Goal: Information Seeking & Learning: Learn about a topic

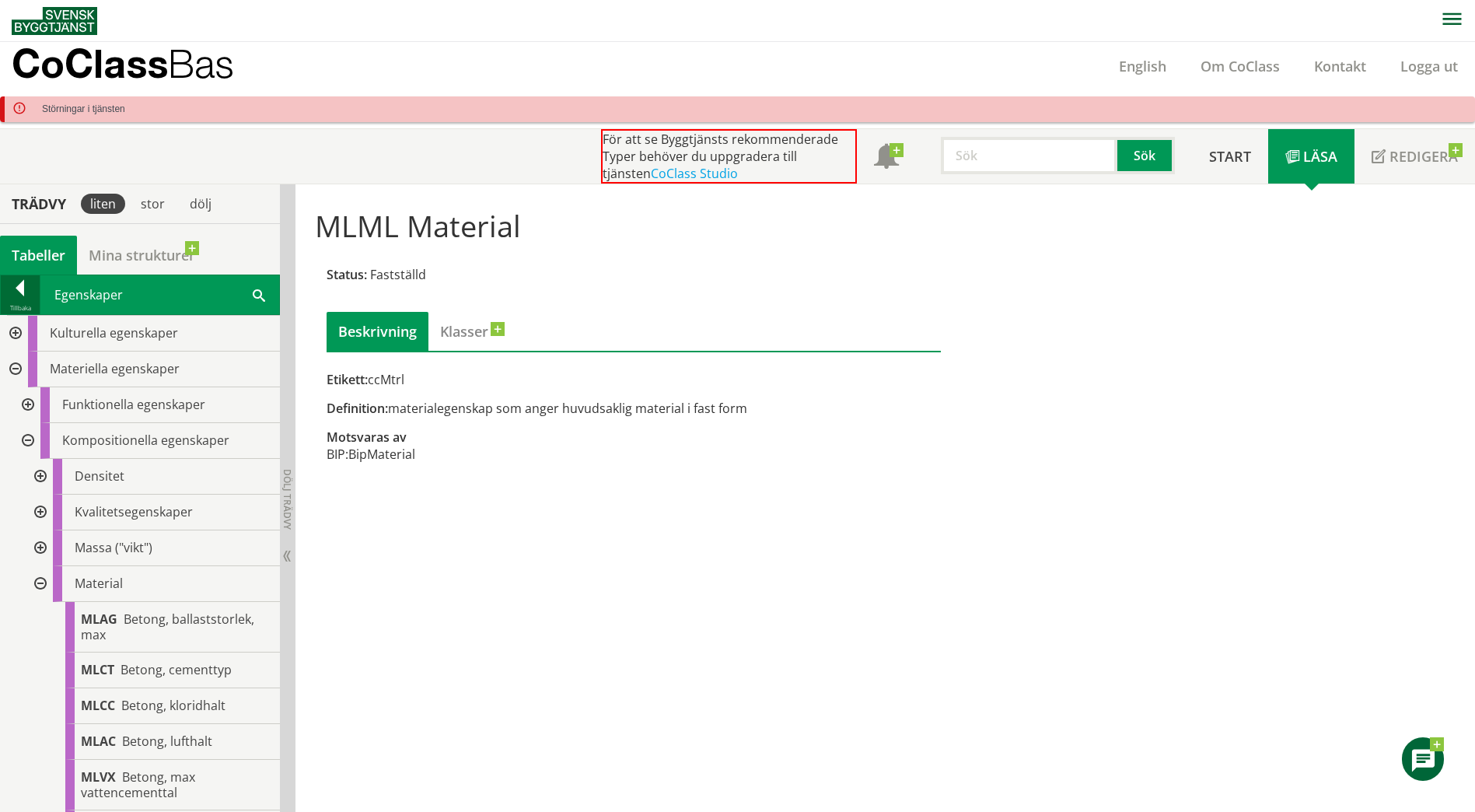
click at [26, 299] on div at bounding box center [20, 290] width 39 height 22
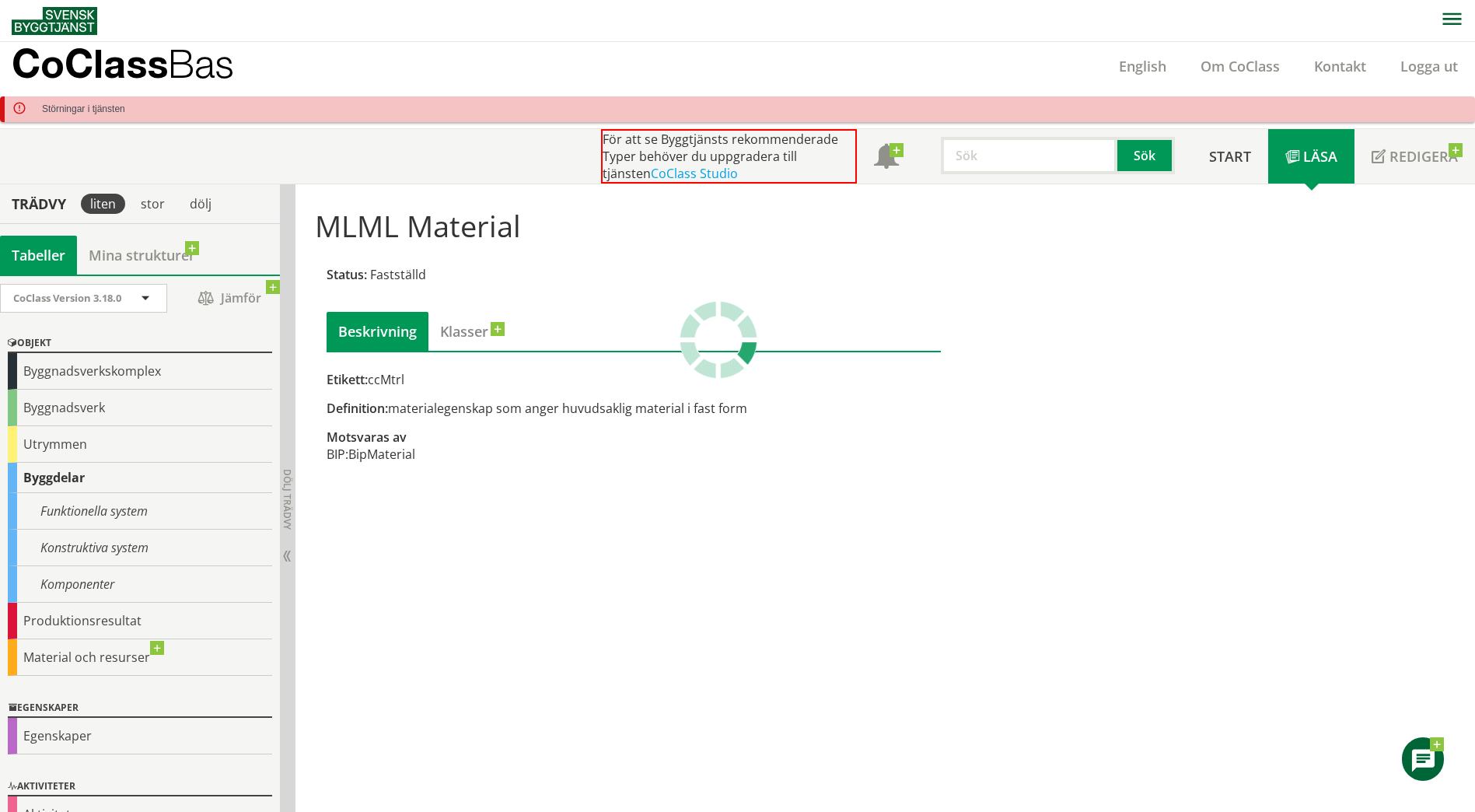
scroll to position [33, 0]
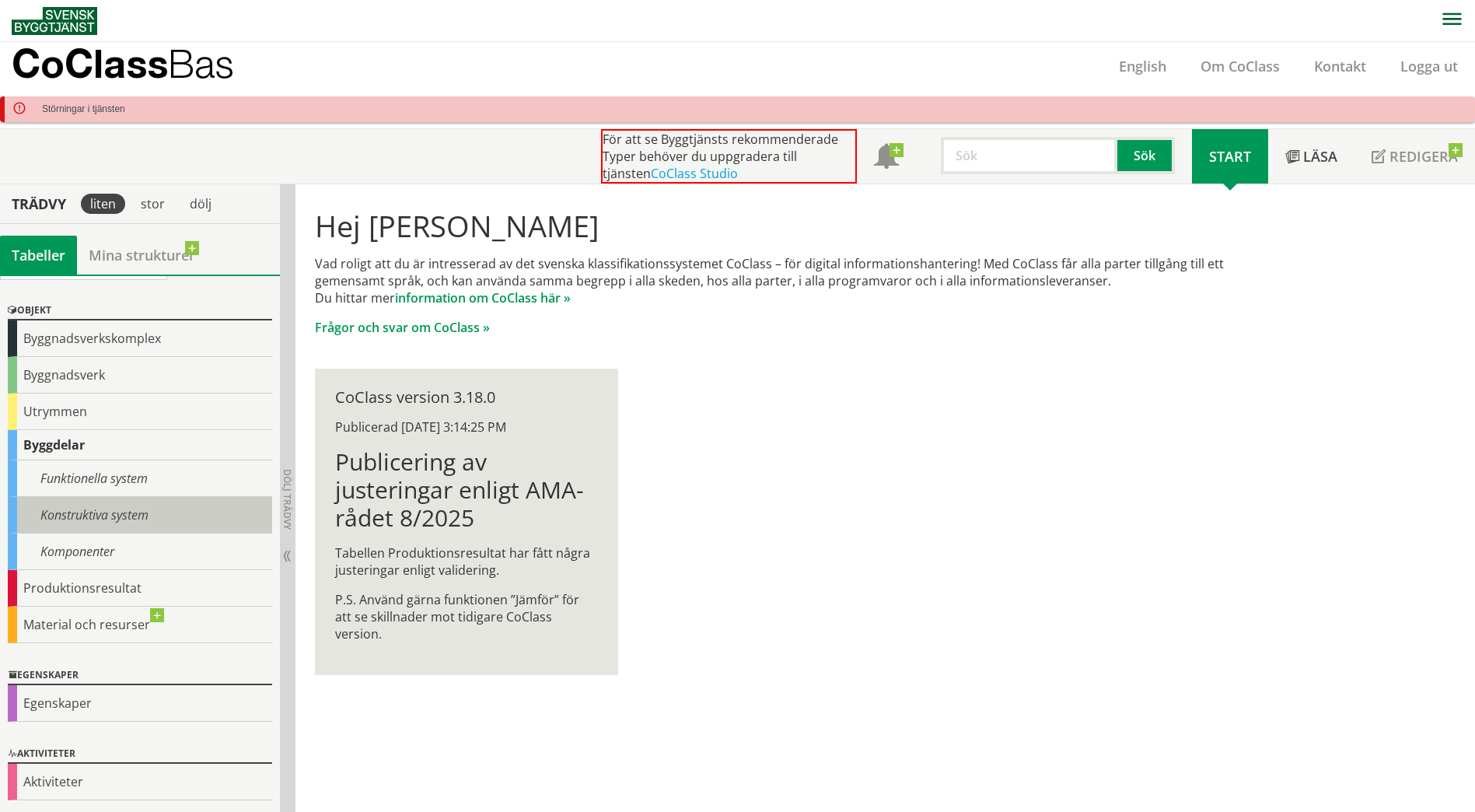
click at [75, 504] on div "Konstruktiva system" at bounding box center [140, 515] width 264 height 37
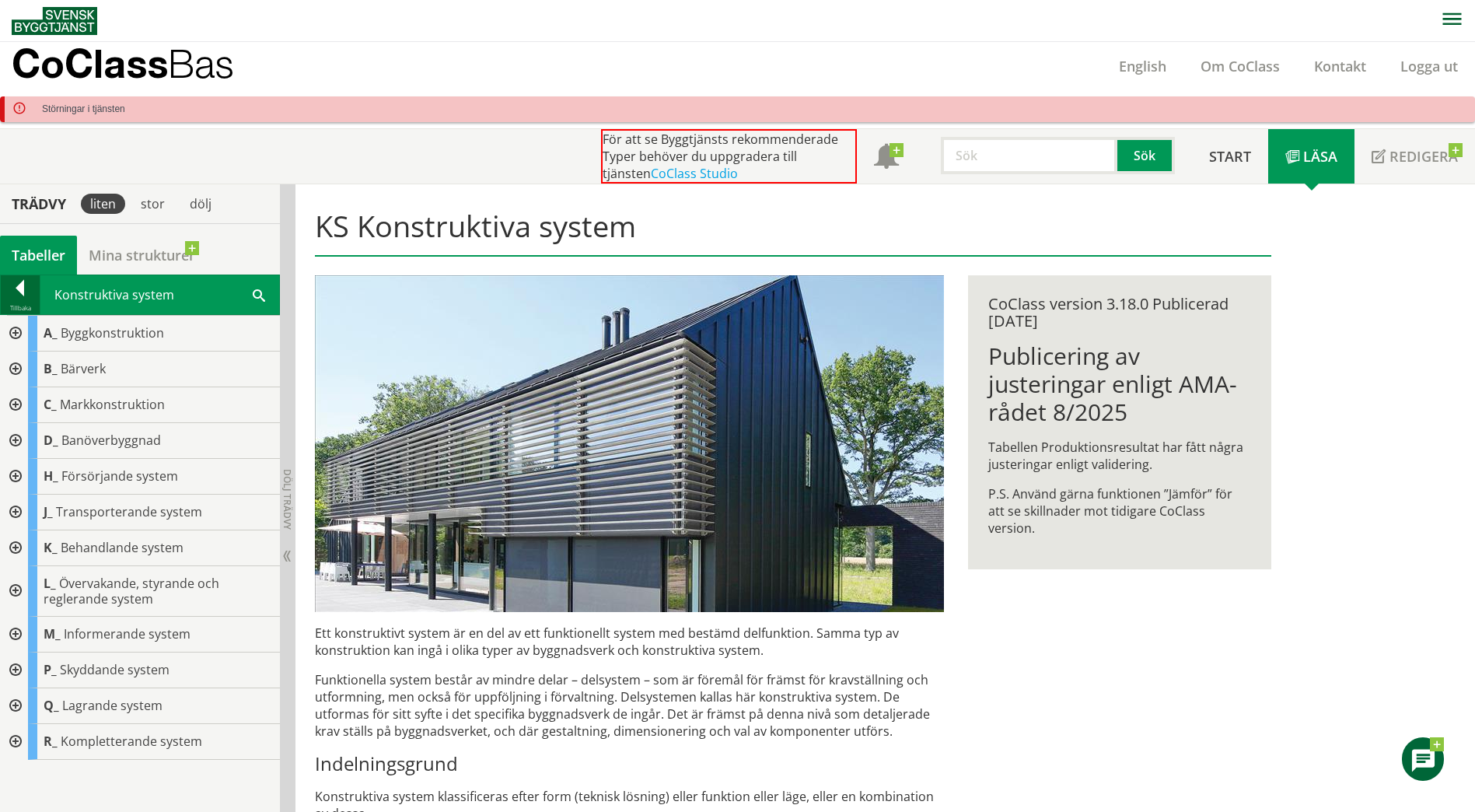
click at [17, 302] on div "Tillbaka" at bounding box center [20, 307] width 39 height 12
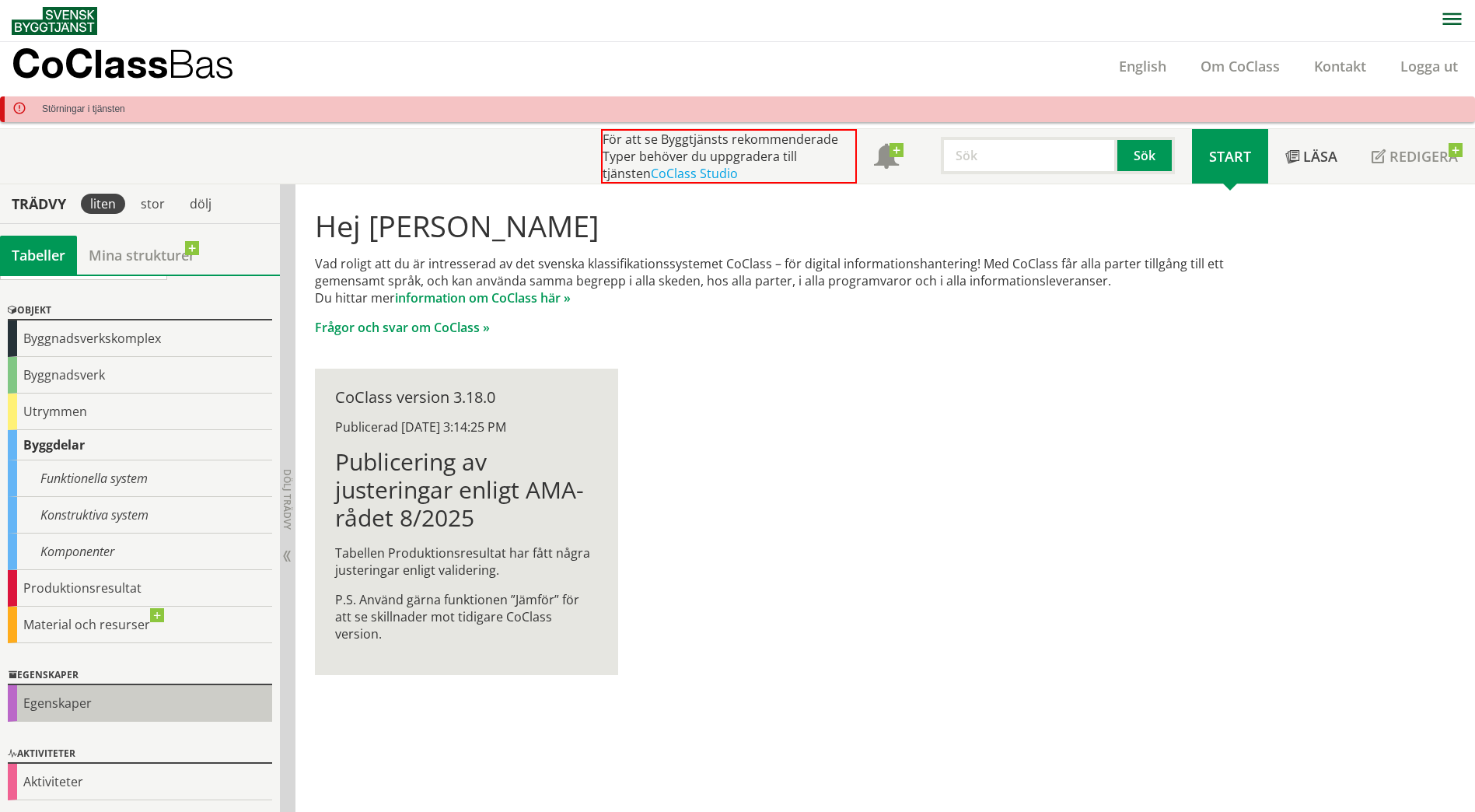
click at [62, 702] on div "Egenskaper" at bounding box center [140, 703] width 264 height 37
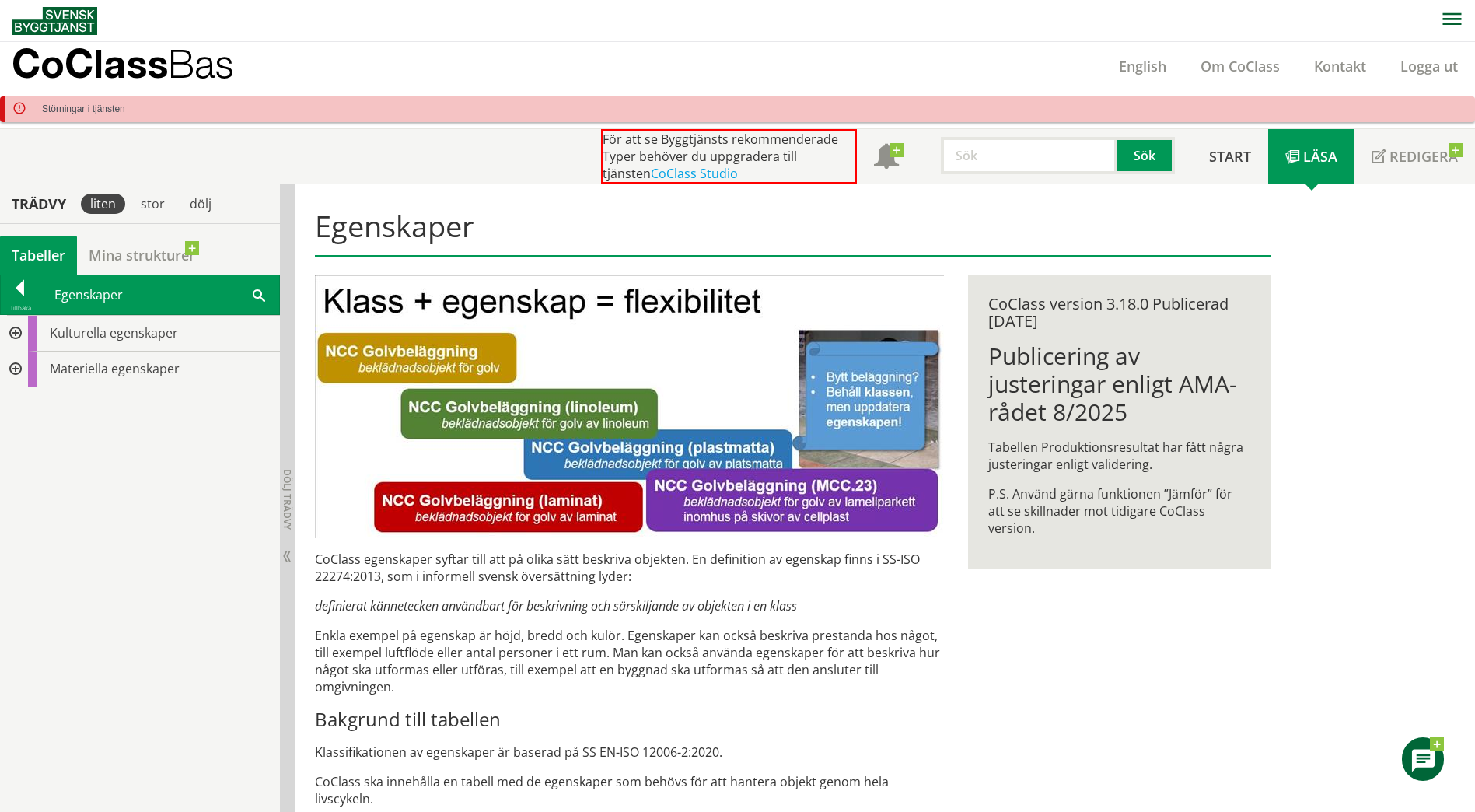
click at [15, 366] on div at bounding box center [14, 370] width 28 height 36
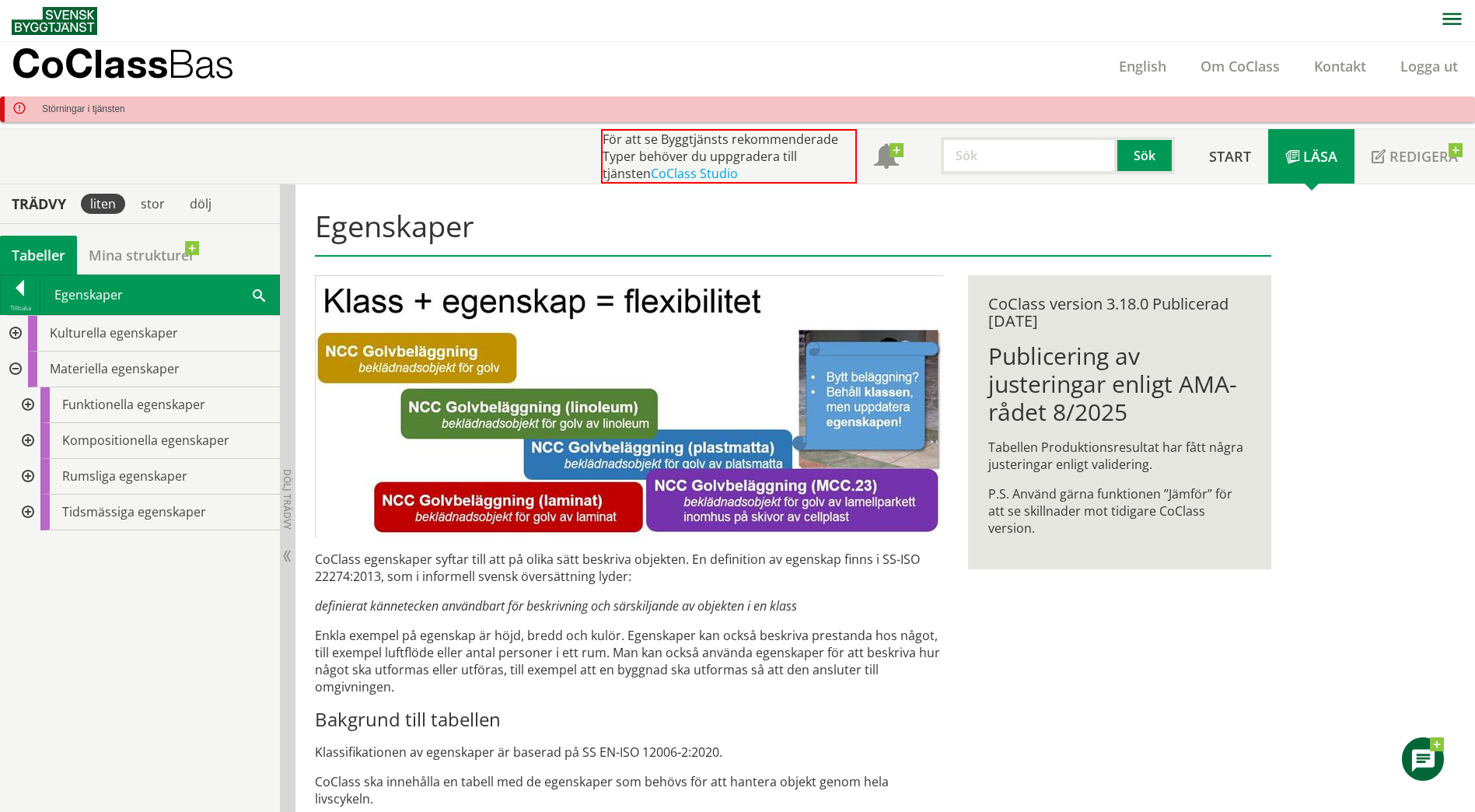
click at [25, 476] on div at bounding box center [26, 477] width 28 height 36
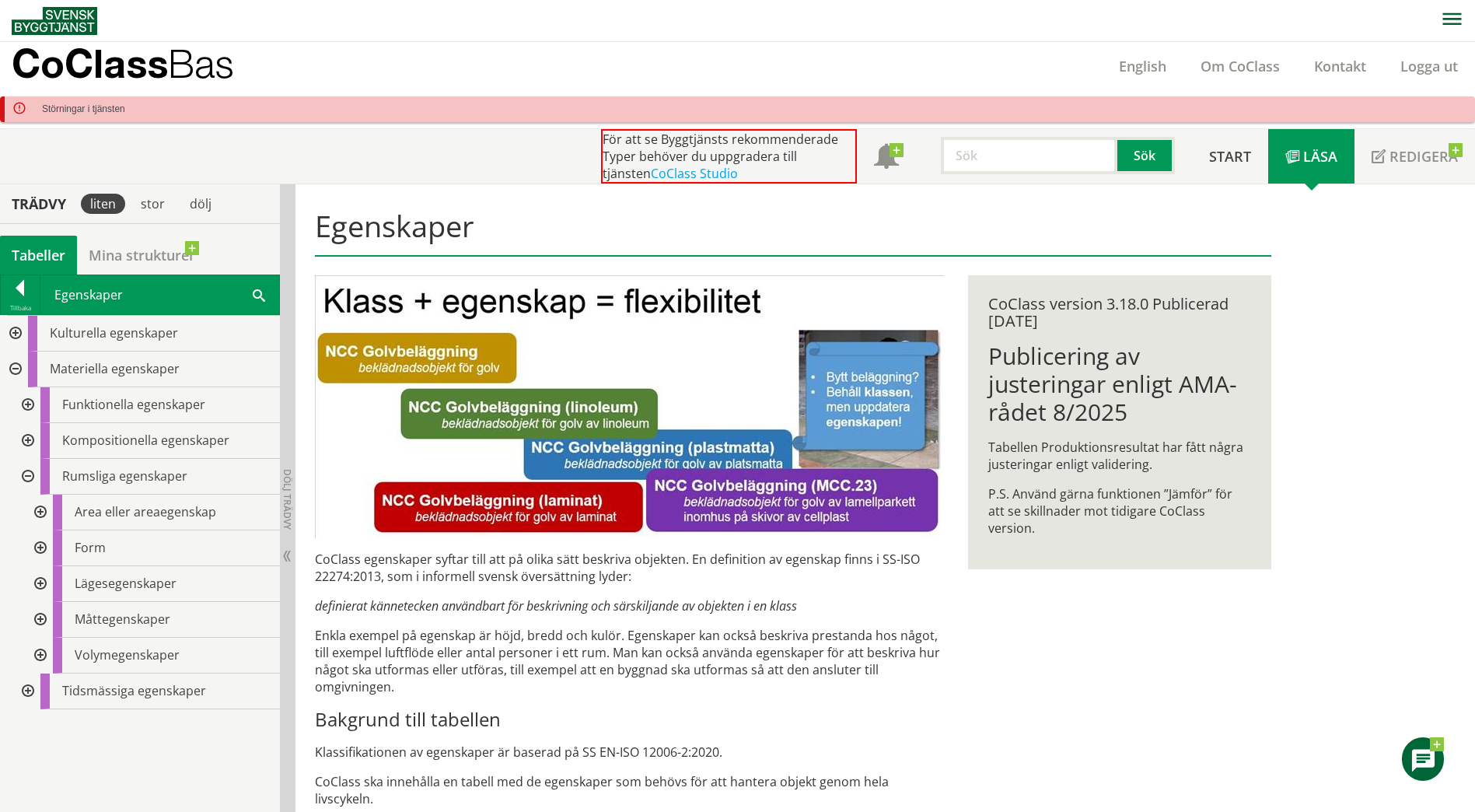
click at [37, 617] on div at bounding box center [39, 620] width 28 height 36
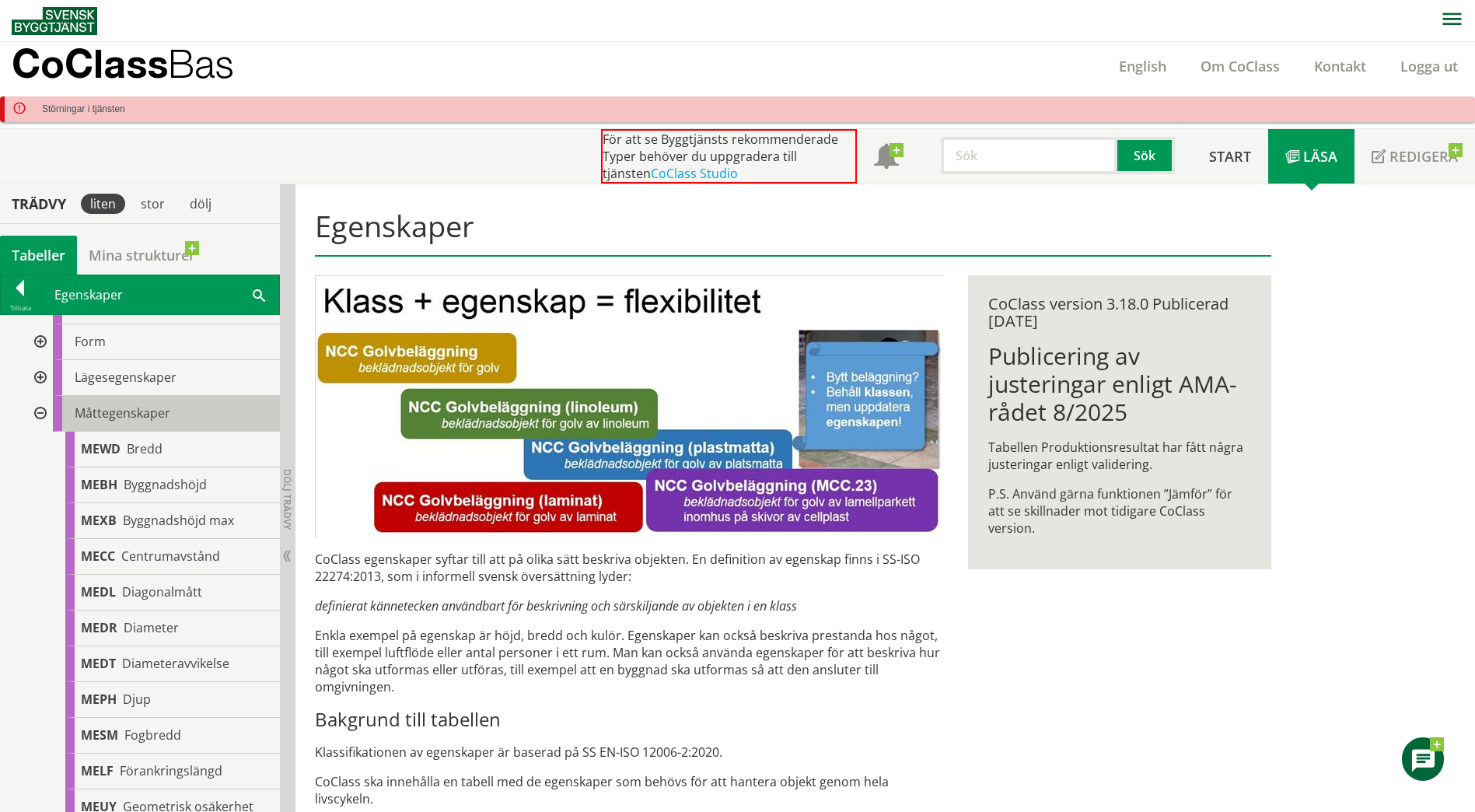
scroll to position [233, 0]
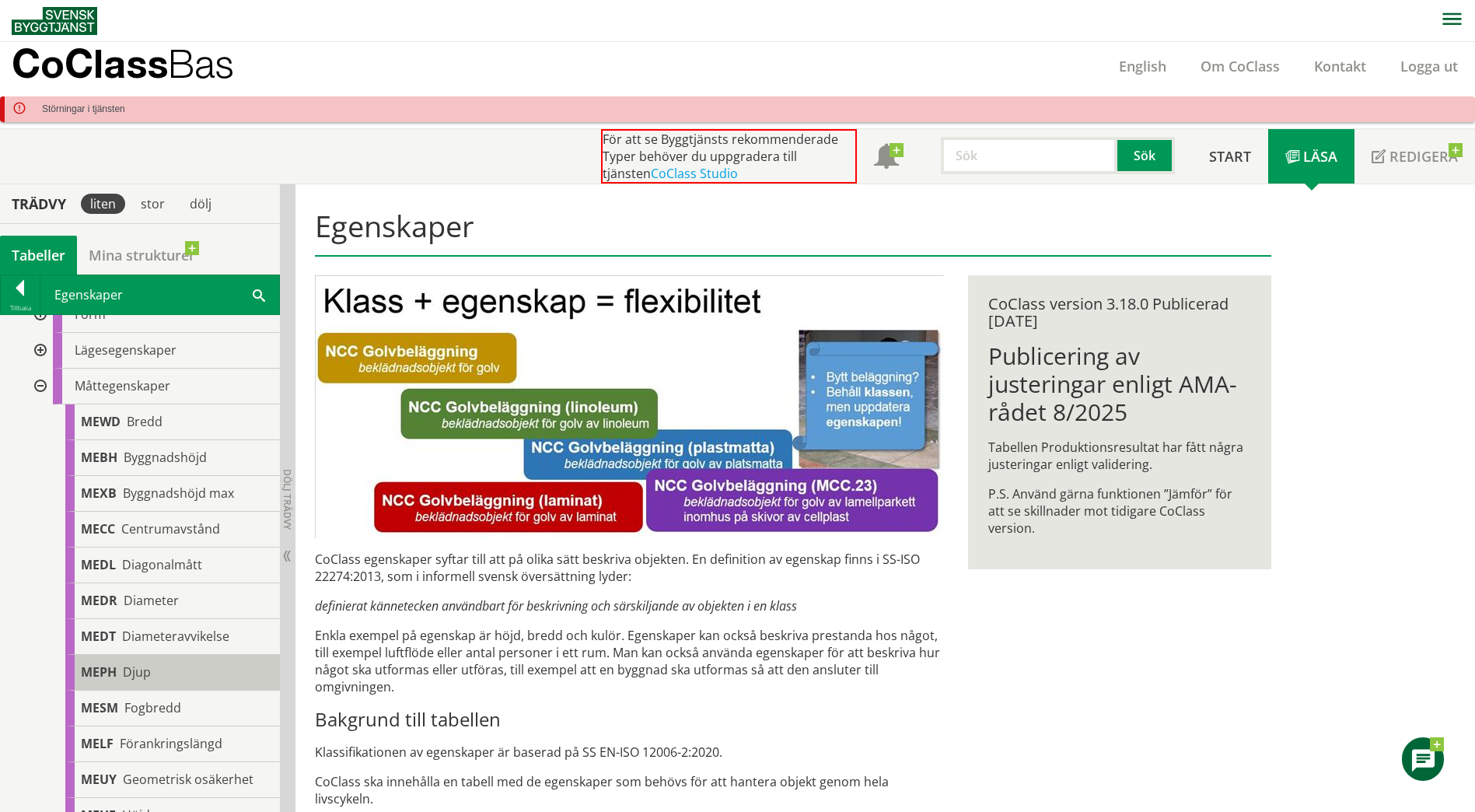
click at [188, 663] on div "MEPH Djup" at bounding box center [173, 672] width 215 height 36
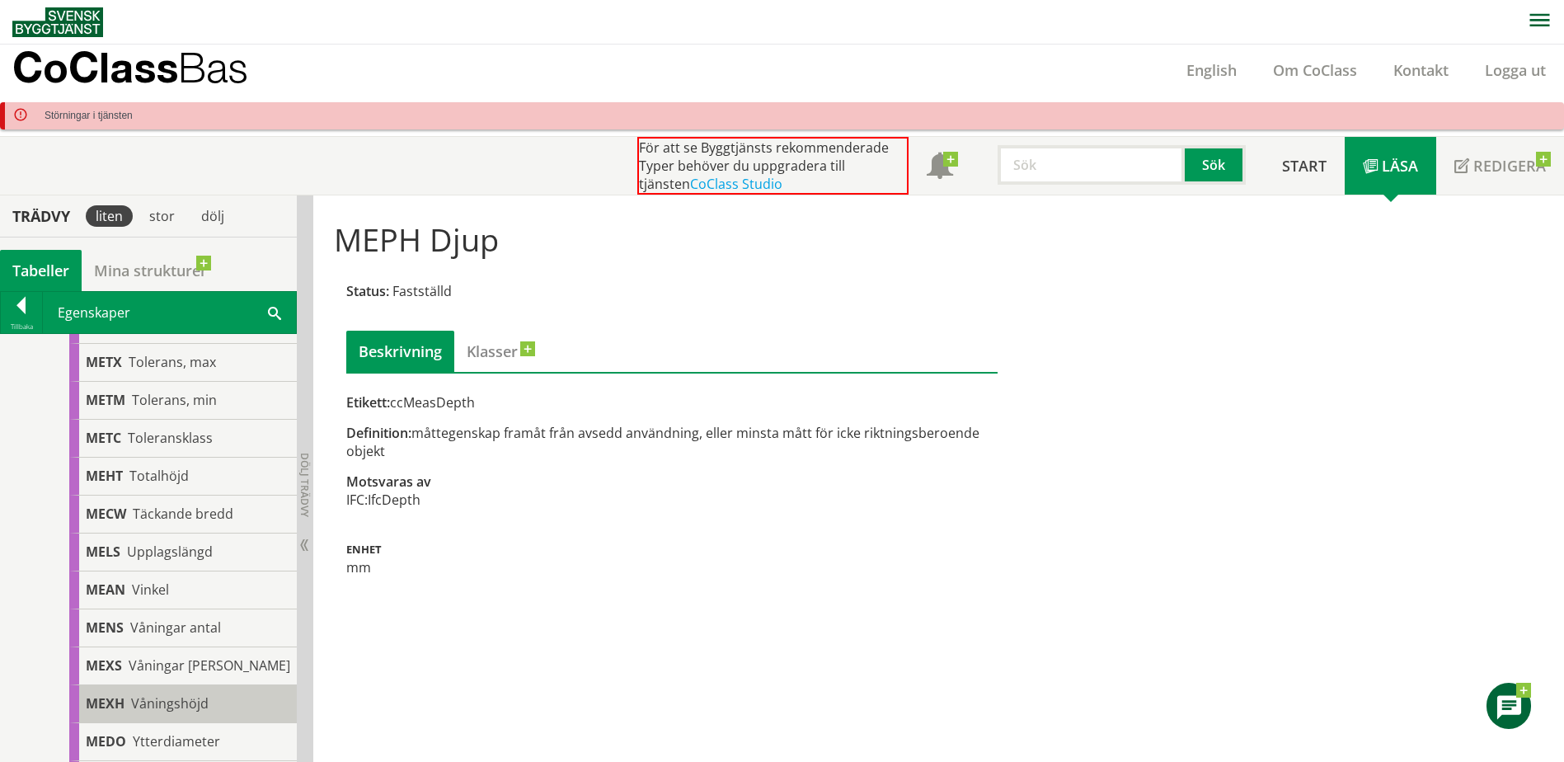
scroll to position [1905, 0]
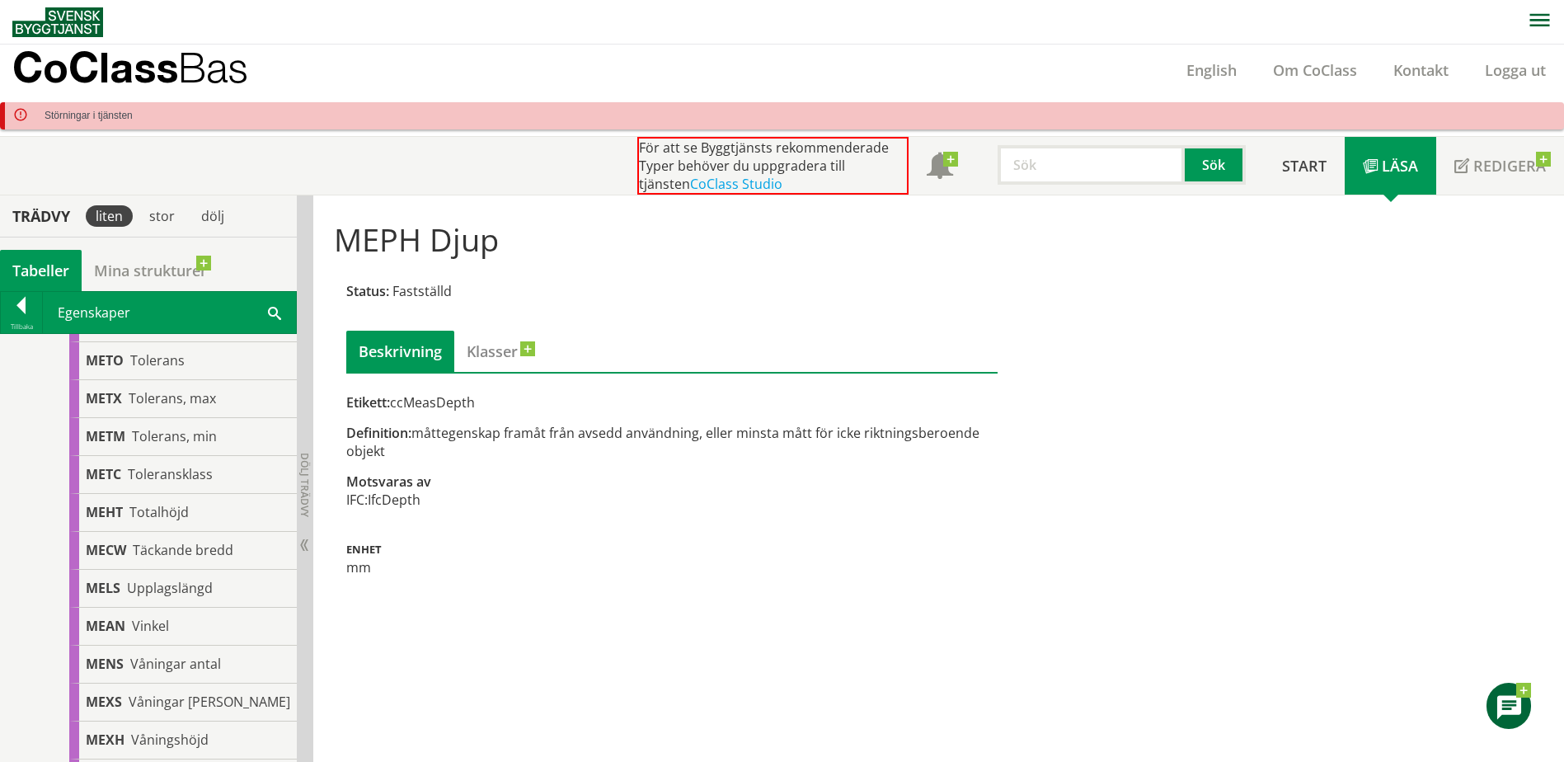
click at [1078, 181] on input "text" at bounding box center [1091, 165] width 187 height 40
type input "elevation"
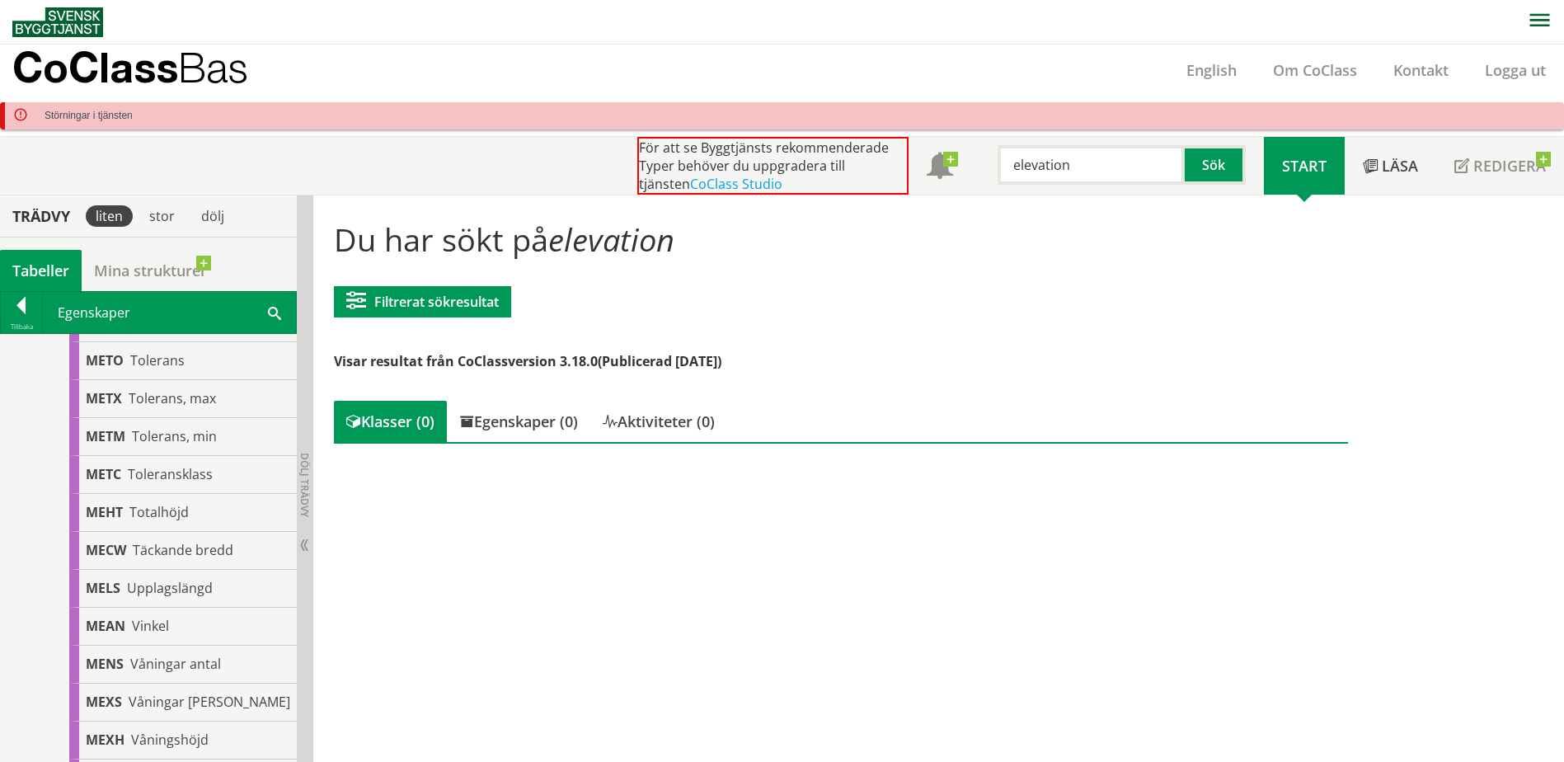
click at [1119, 174] on input "elevation" at bounding box center [1091, 165] width 187 height 40
click at [1121, 173] on input "elevation" at bounding box center [1091, 165] width 187 height 40
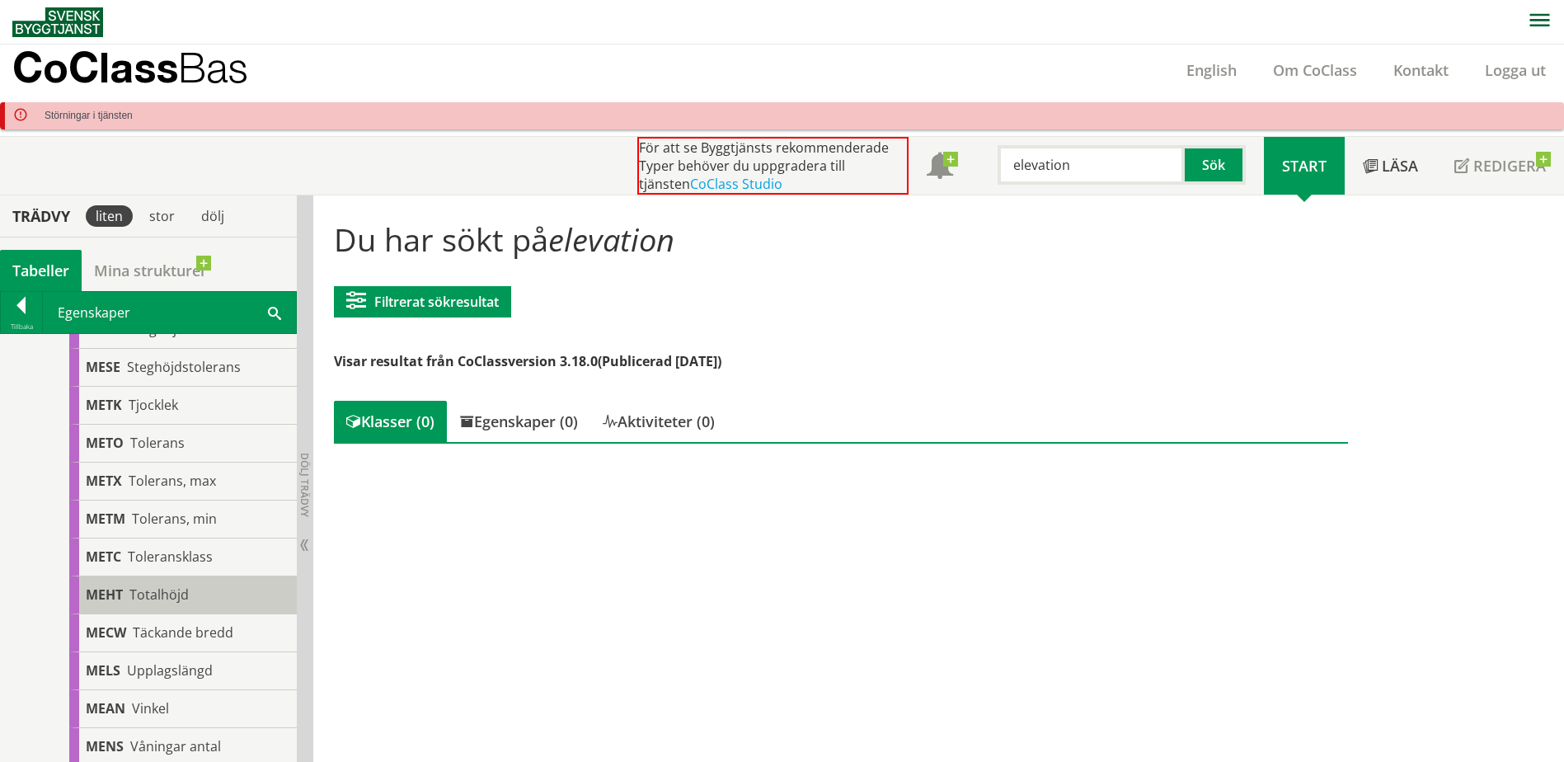
click at [171, 604] on span "Totalhöjd" at bounding box center [158, 594] width 59 height 18
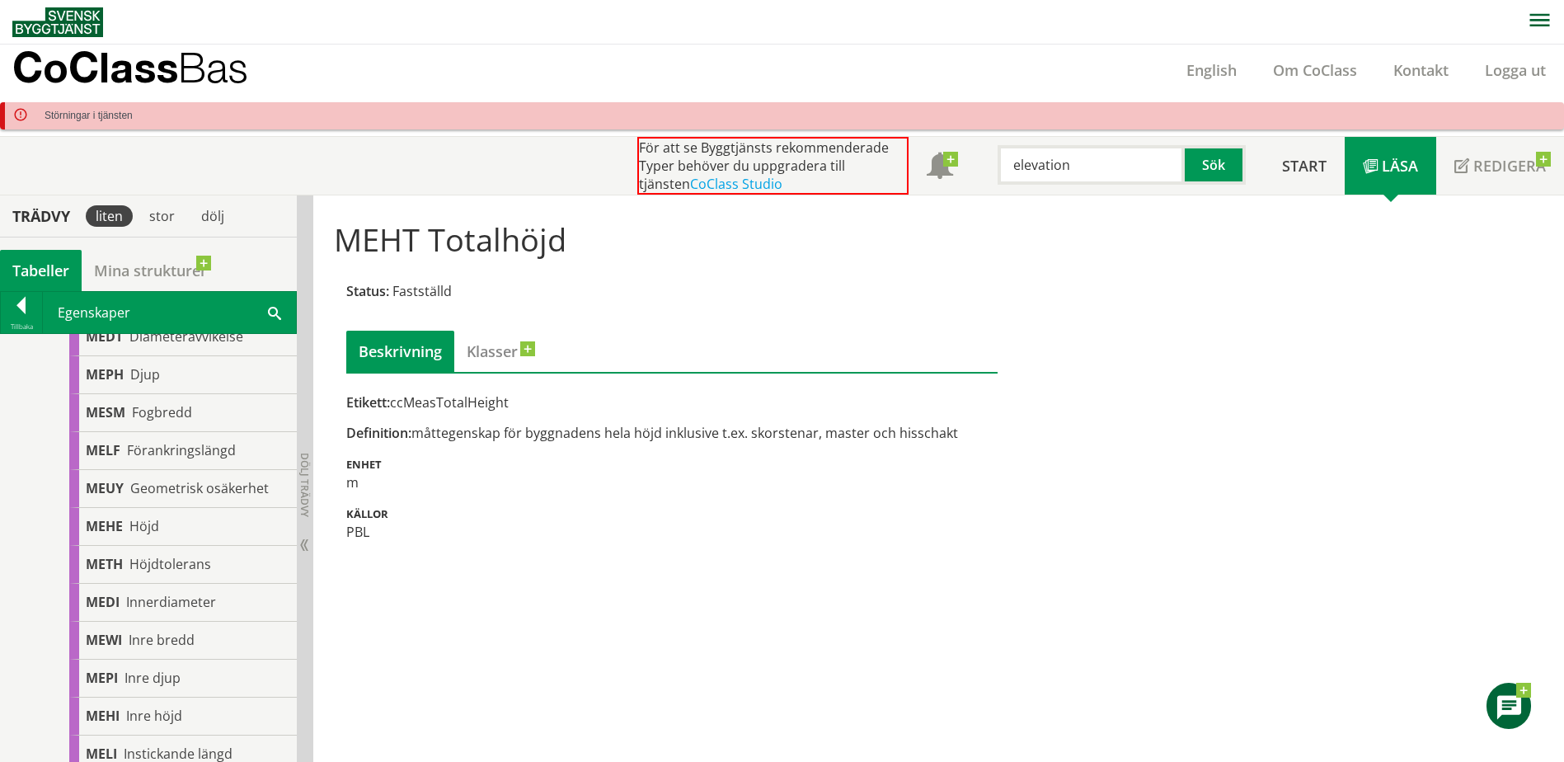
scroll to position [503, 0]
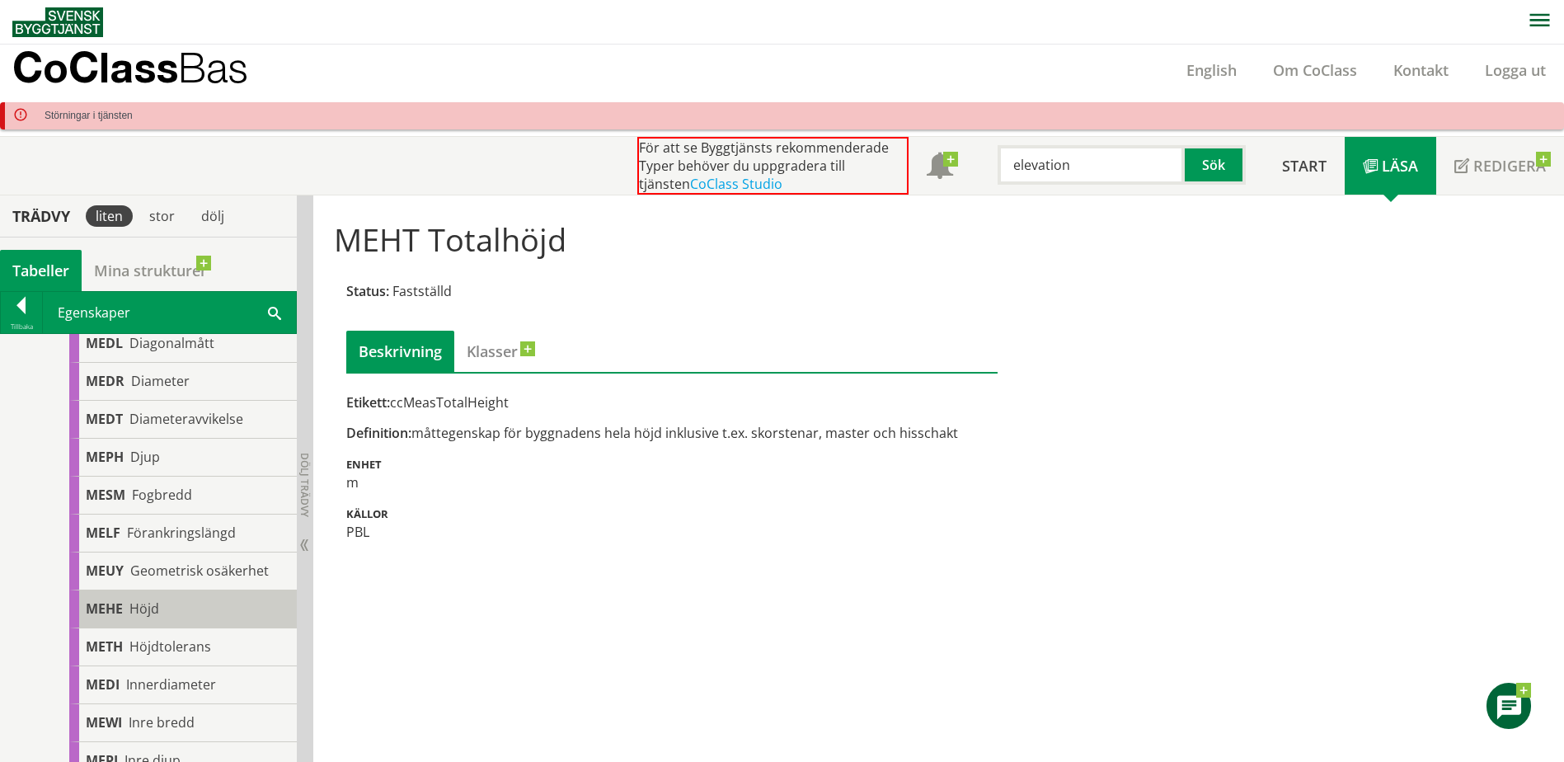
click at [167, 607] on div "[PERSON_NAME]" at bounding box center [183, 609] width 228 height 38
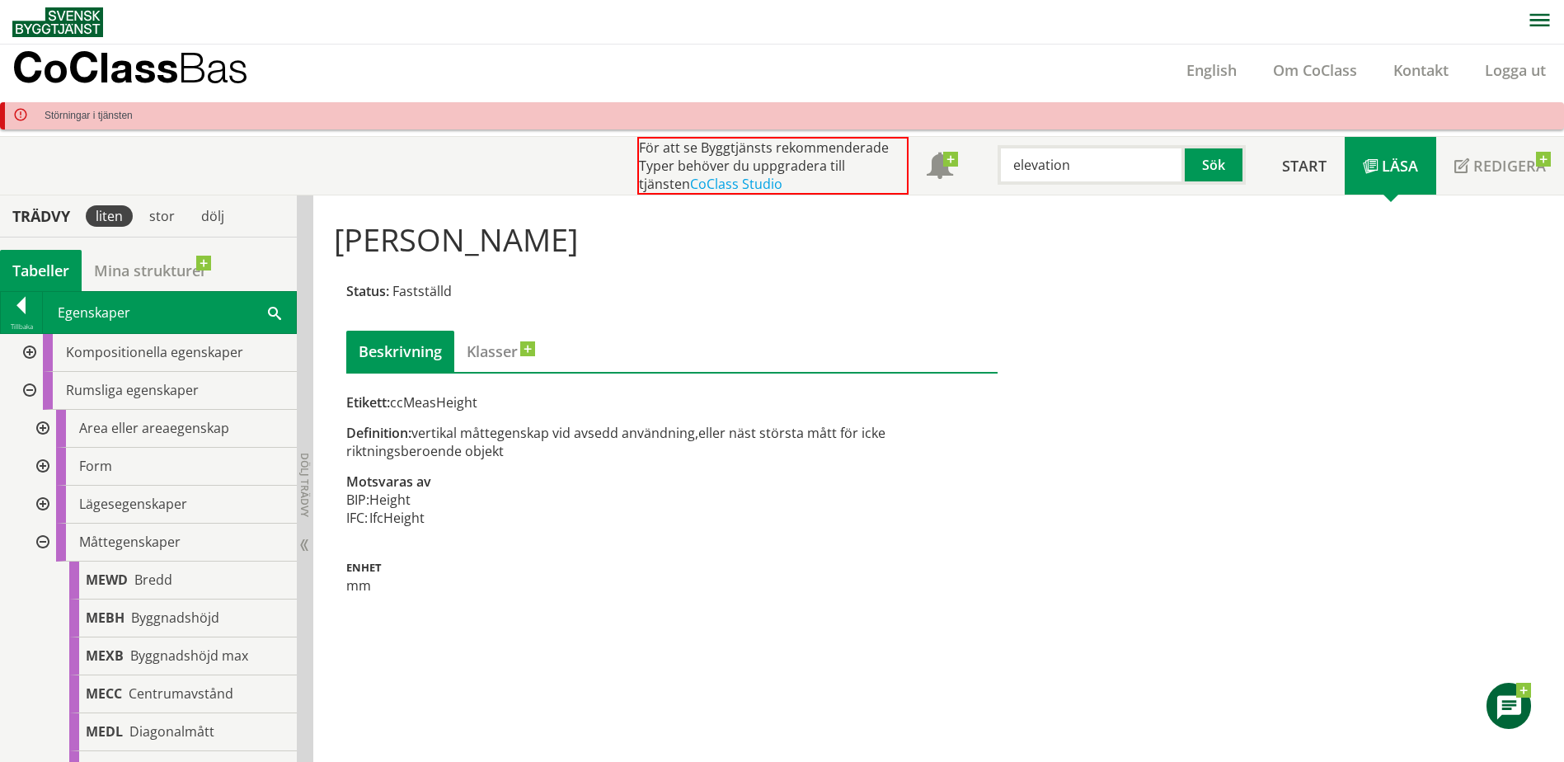
scroll to position [91, 0]
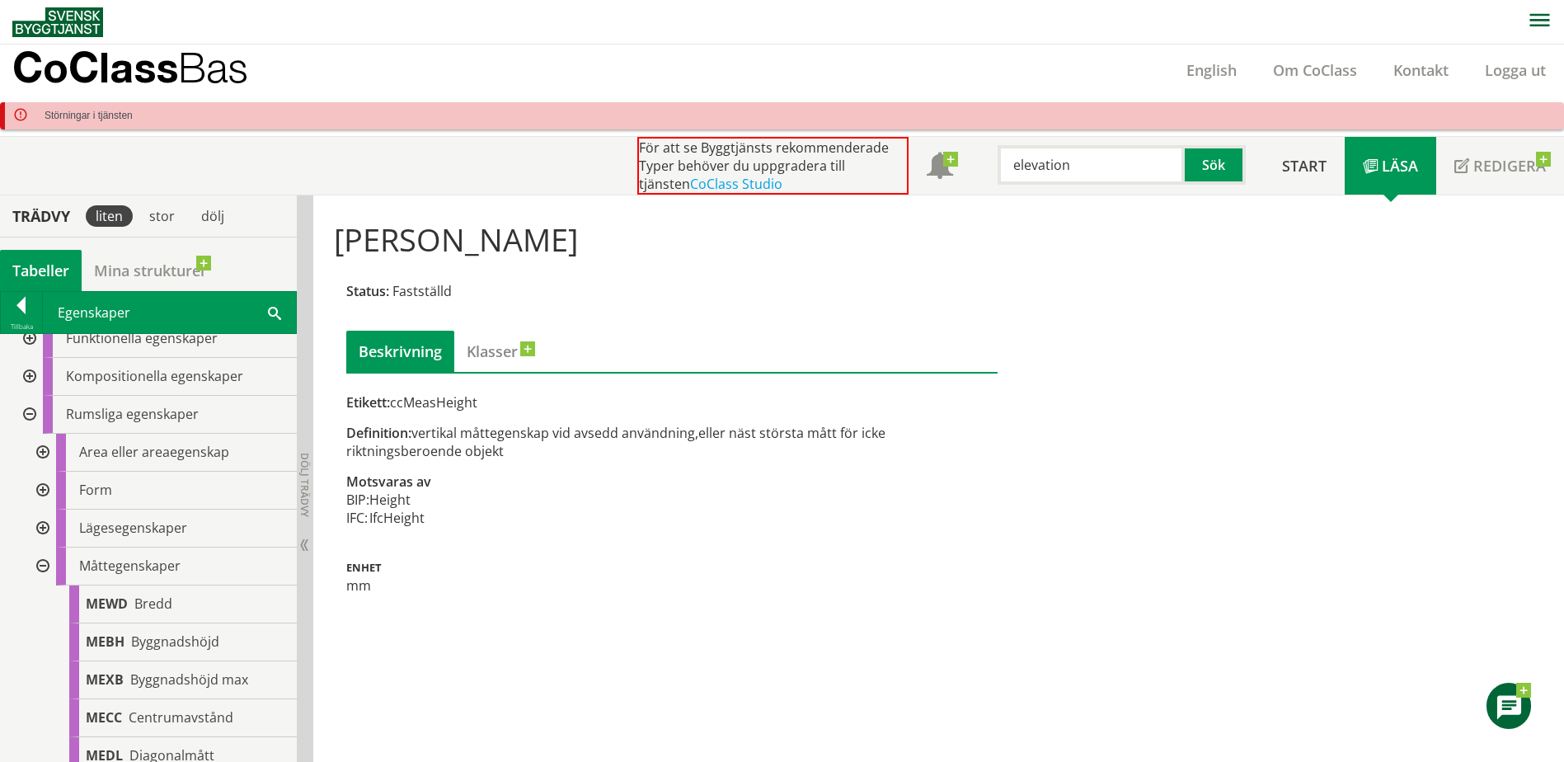
click at [40, 528] on div at bounding box center [41, 529] width 30 height 38
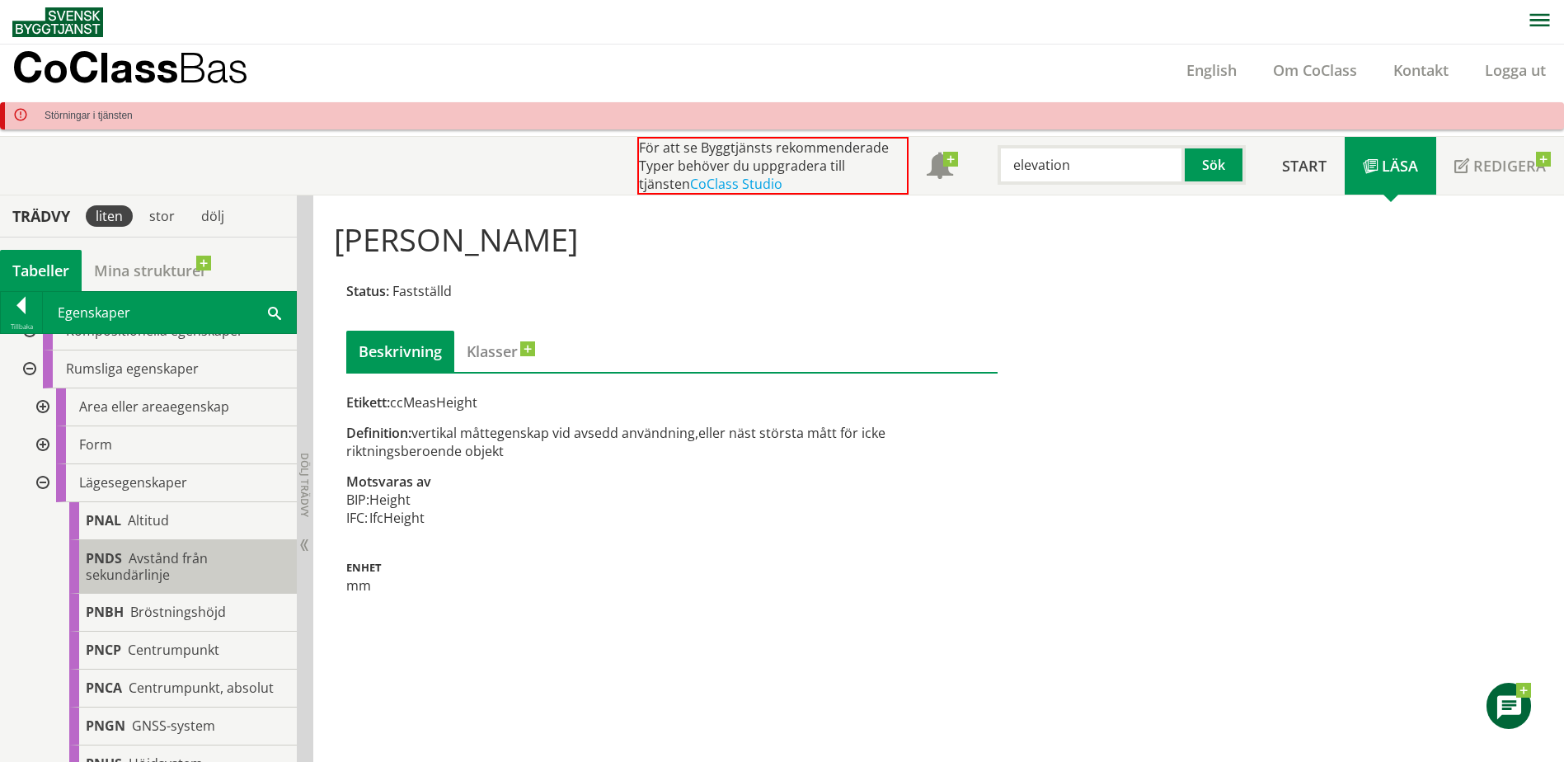
scroll to position [173, 0]
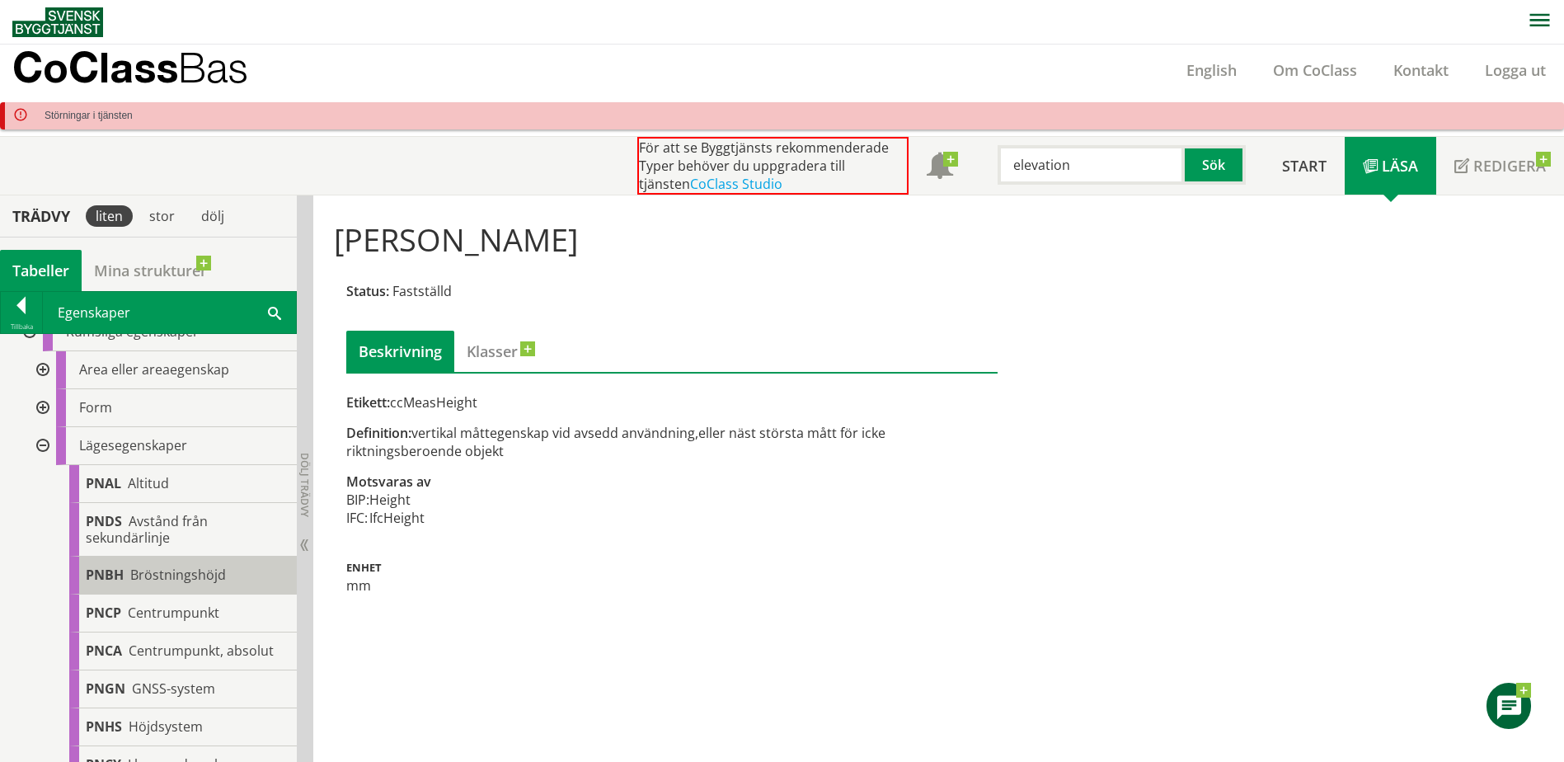
click at [156, 574] on span "Bröstningshöjd" at bounding box center [178, 575] width 96 height 18
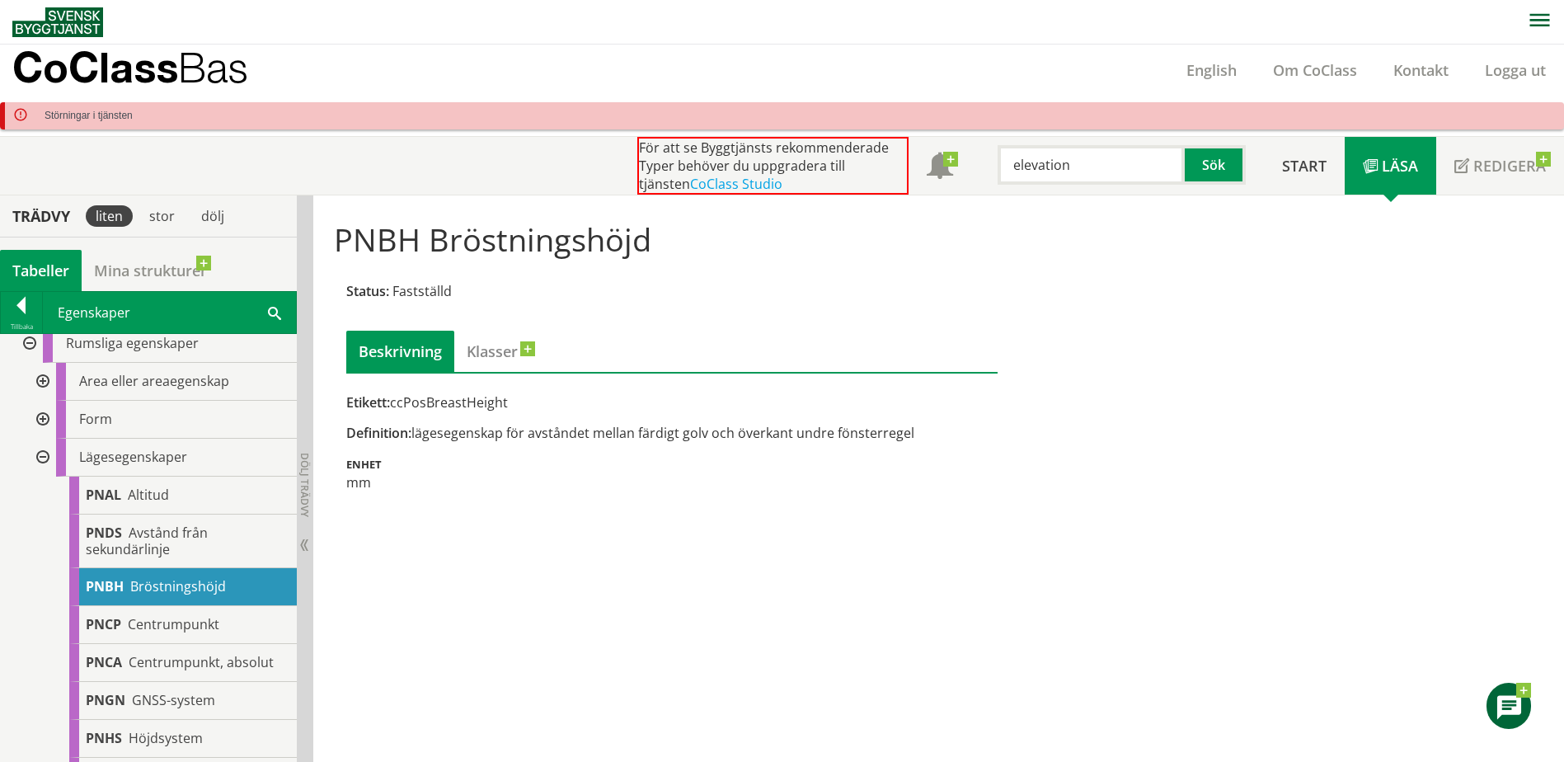
scroll to position [91, 0]
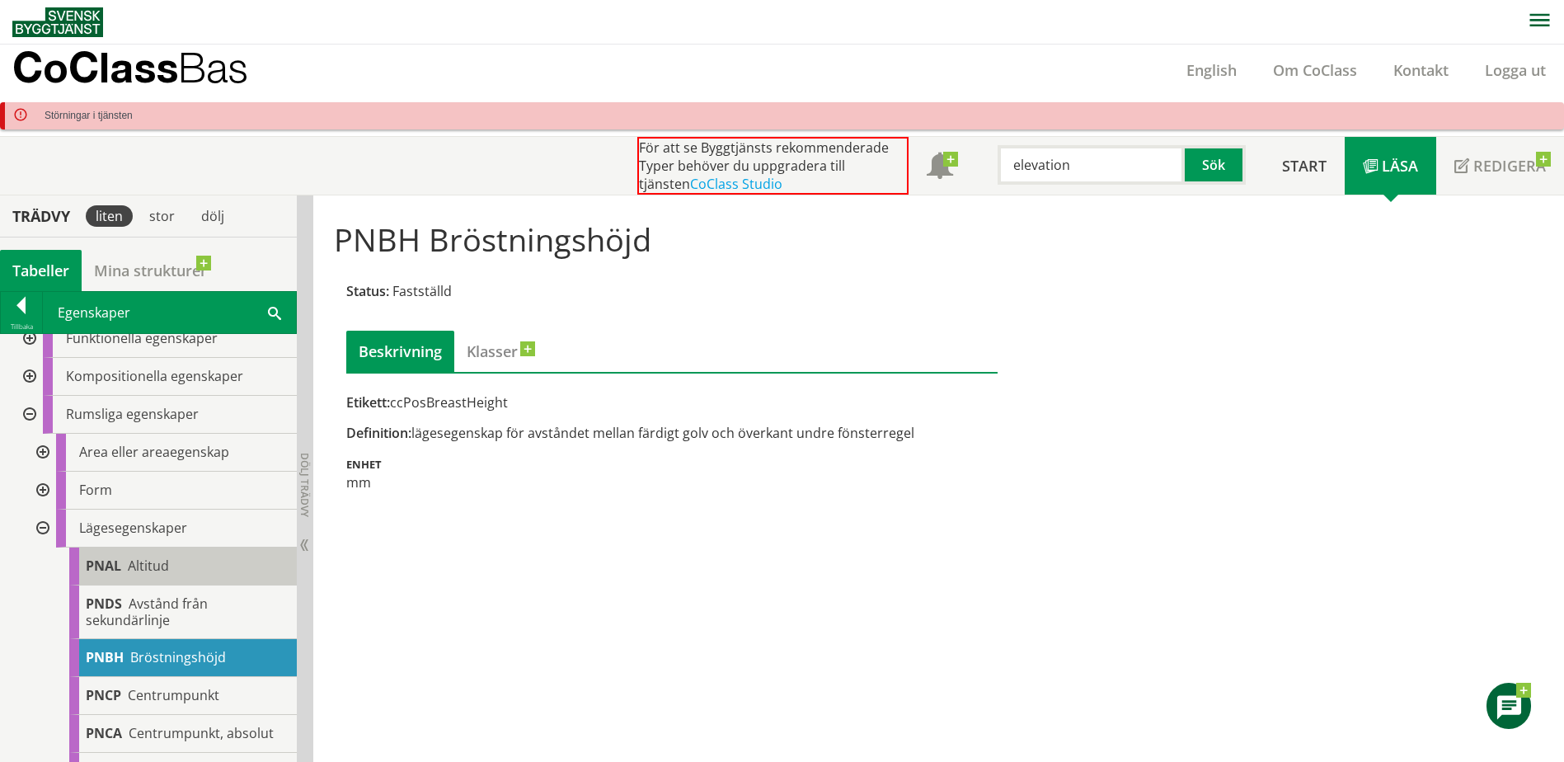
click at [149, 565] on span "Altitud" at bounding box center [148, 566] width 41 height 18
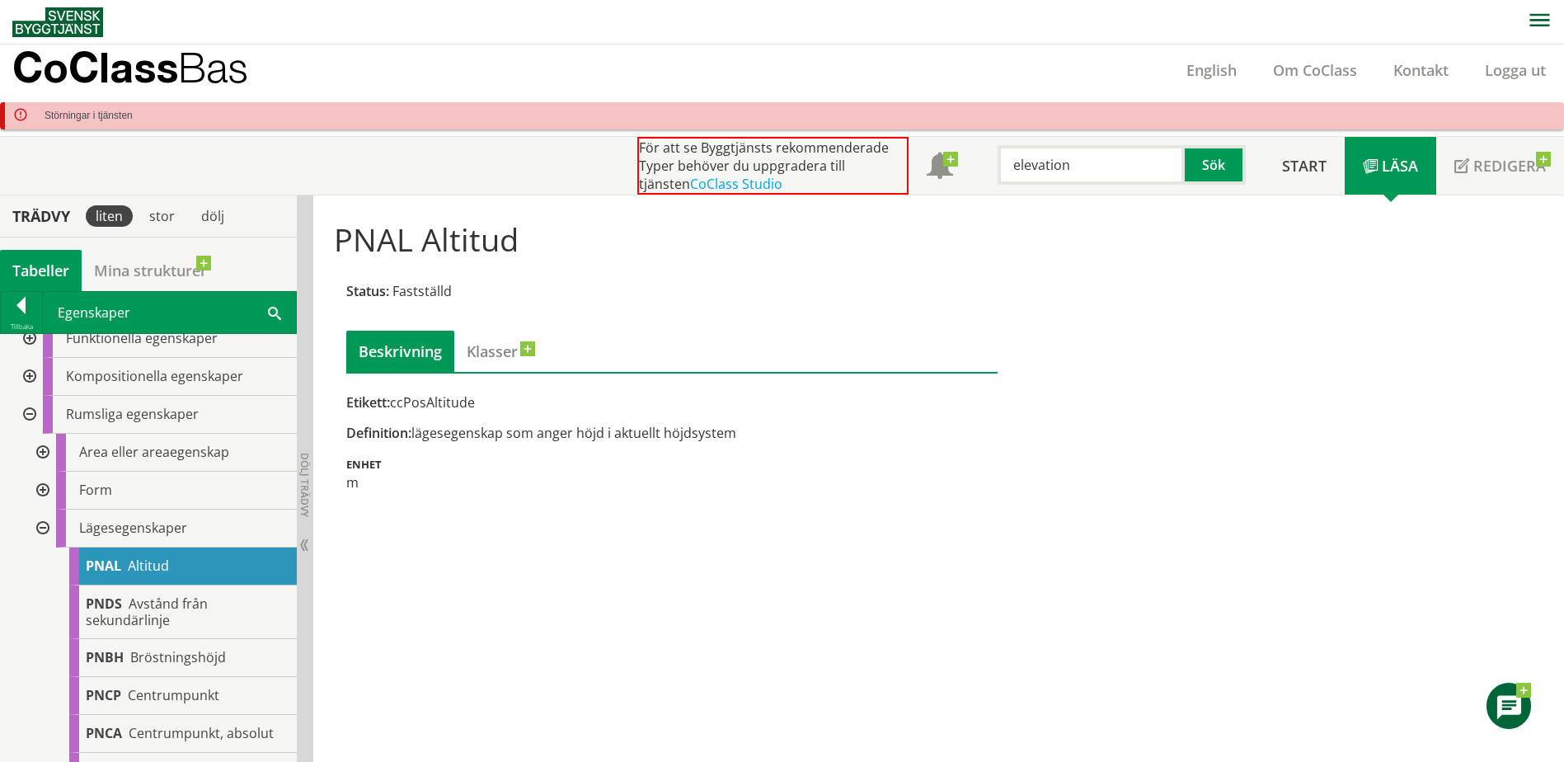
click at [40, 490] on div at bounding box center [41, 491] width 30 height 38
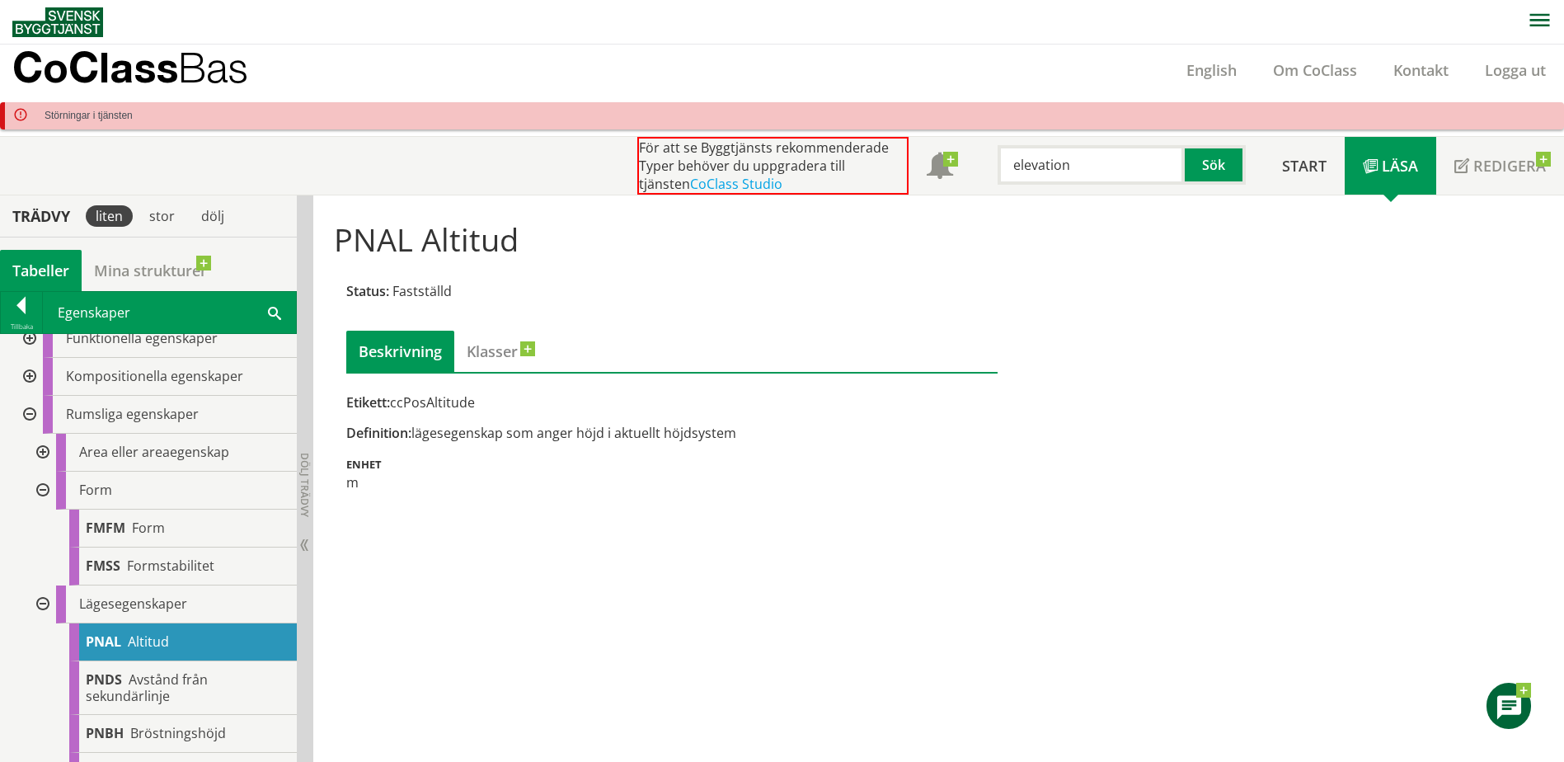
click at [40, 490] on div at bounding box center [41, 491] width 30 height 38
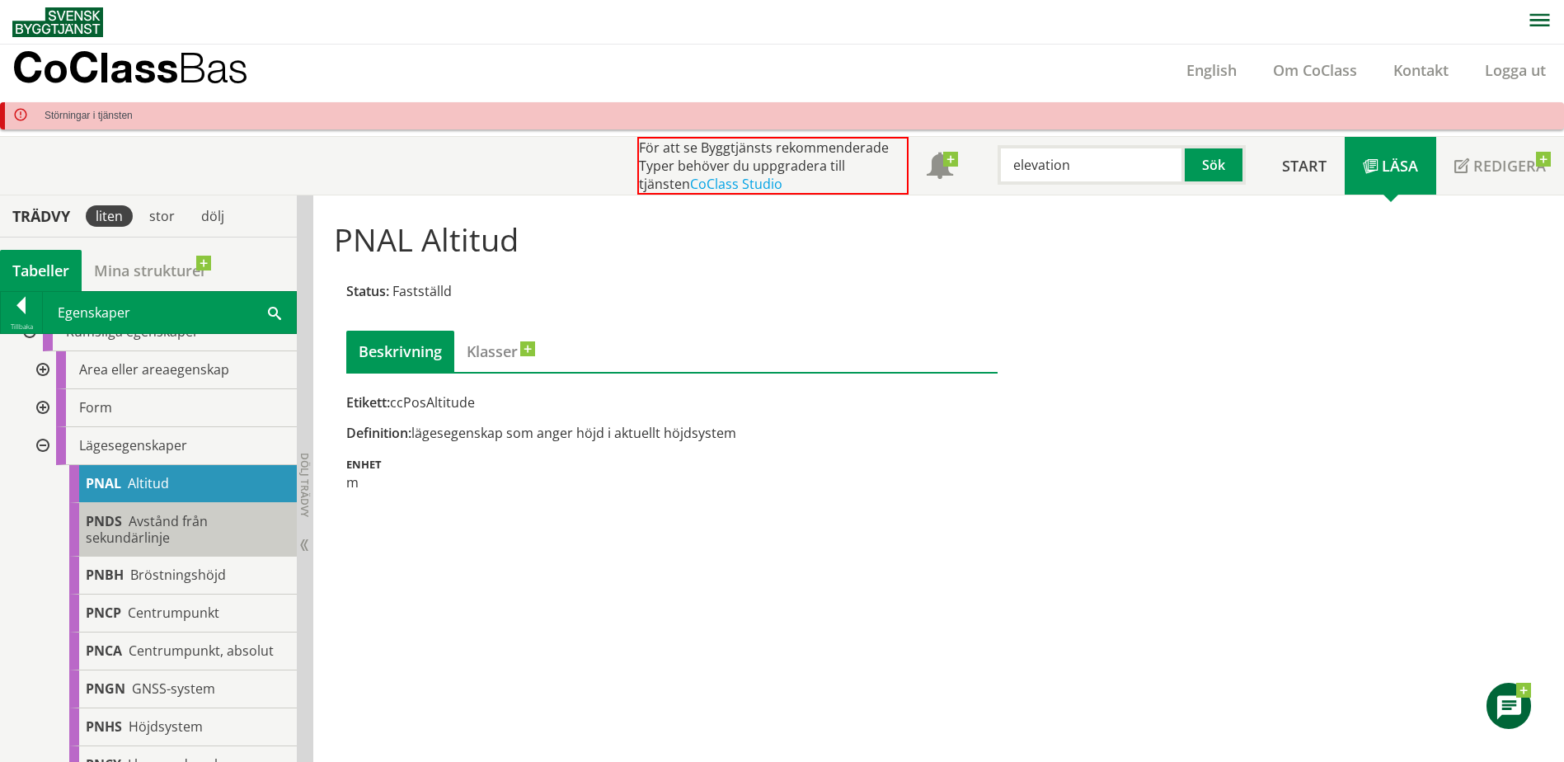
scroll to position [256, 0]
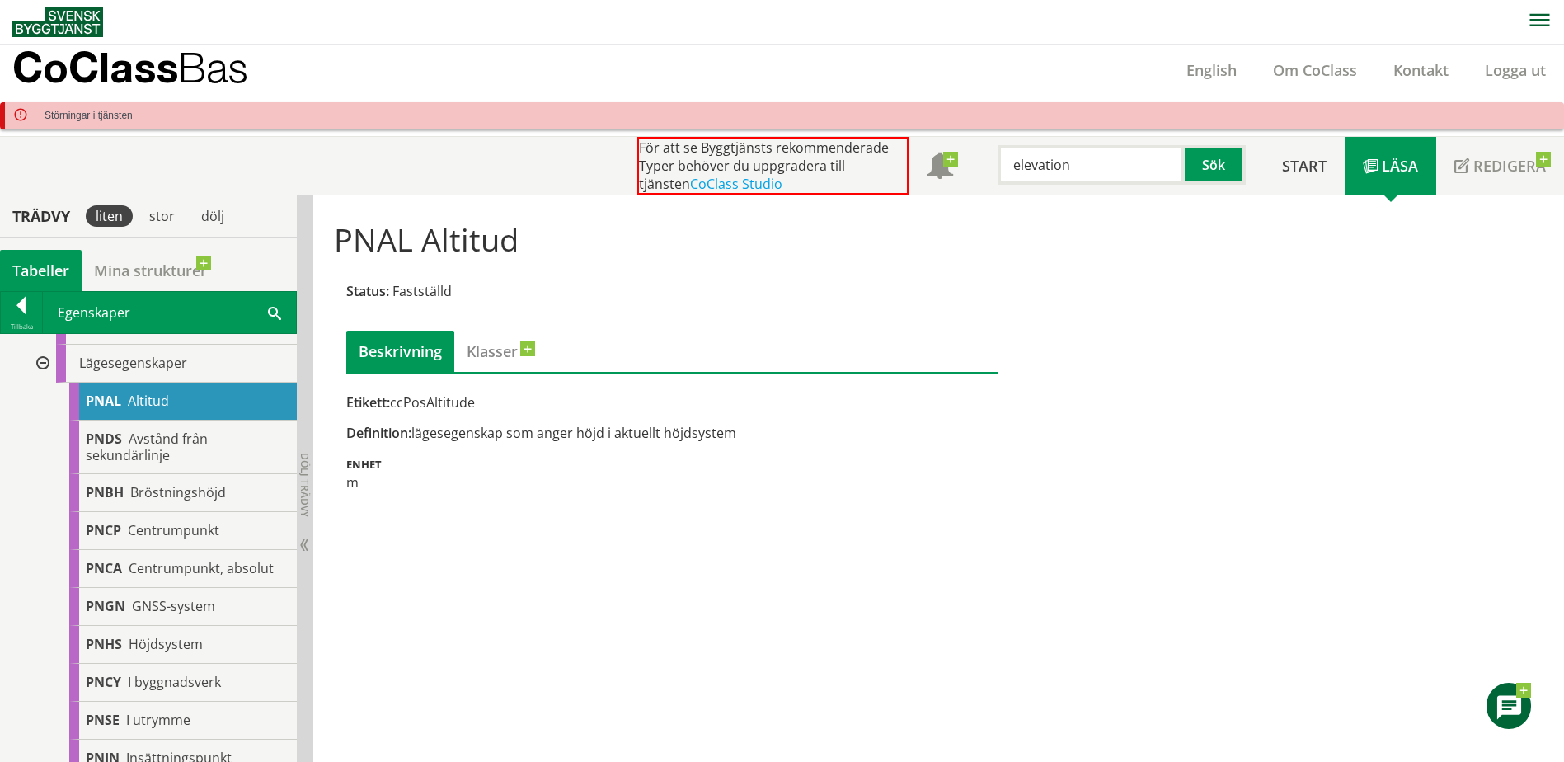
click at [40, 362] on div at bounding box center [41, 364] width 30 height 38
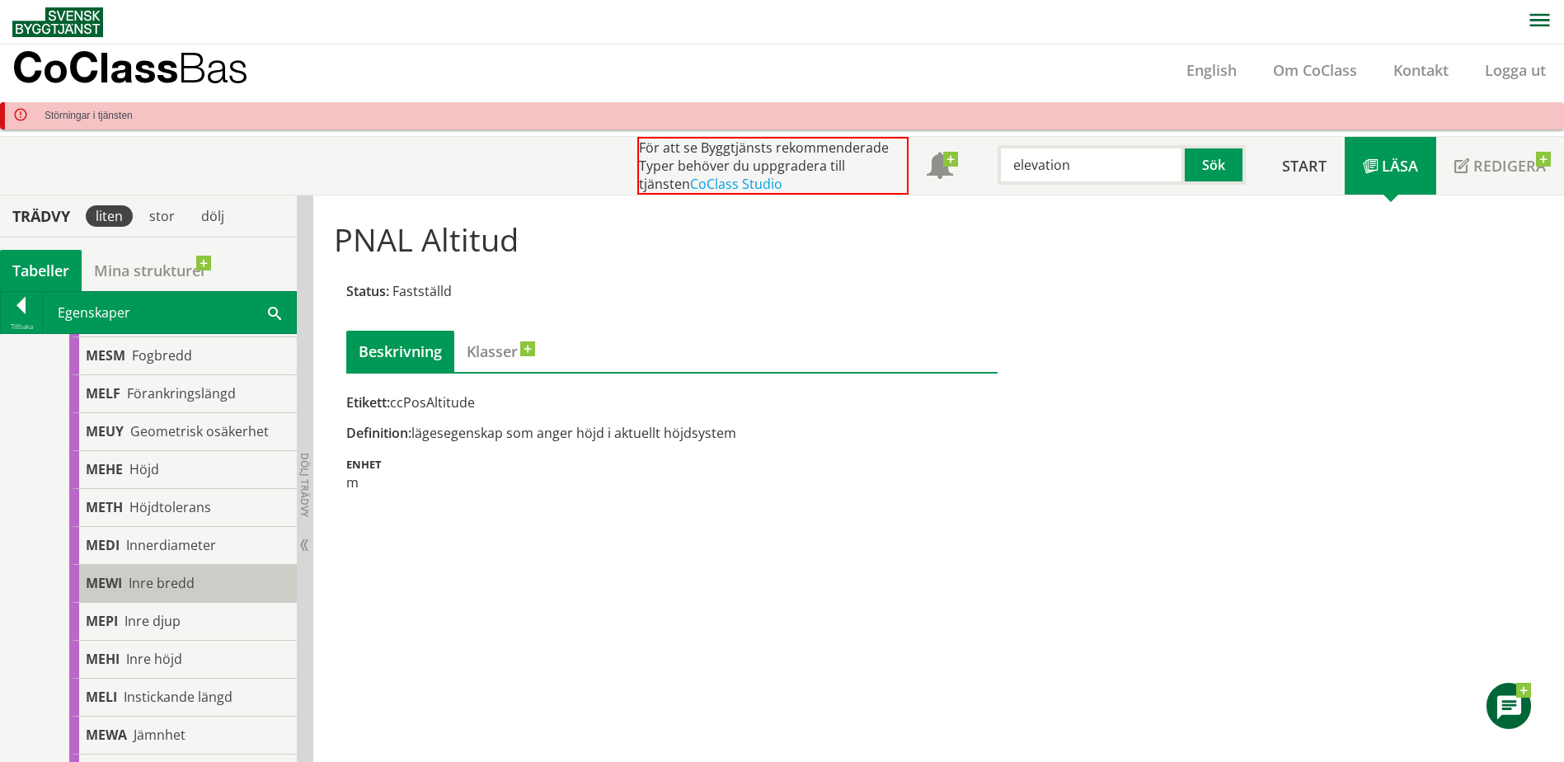
scroll to position [668, 0]
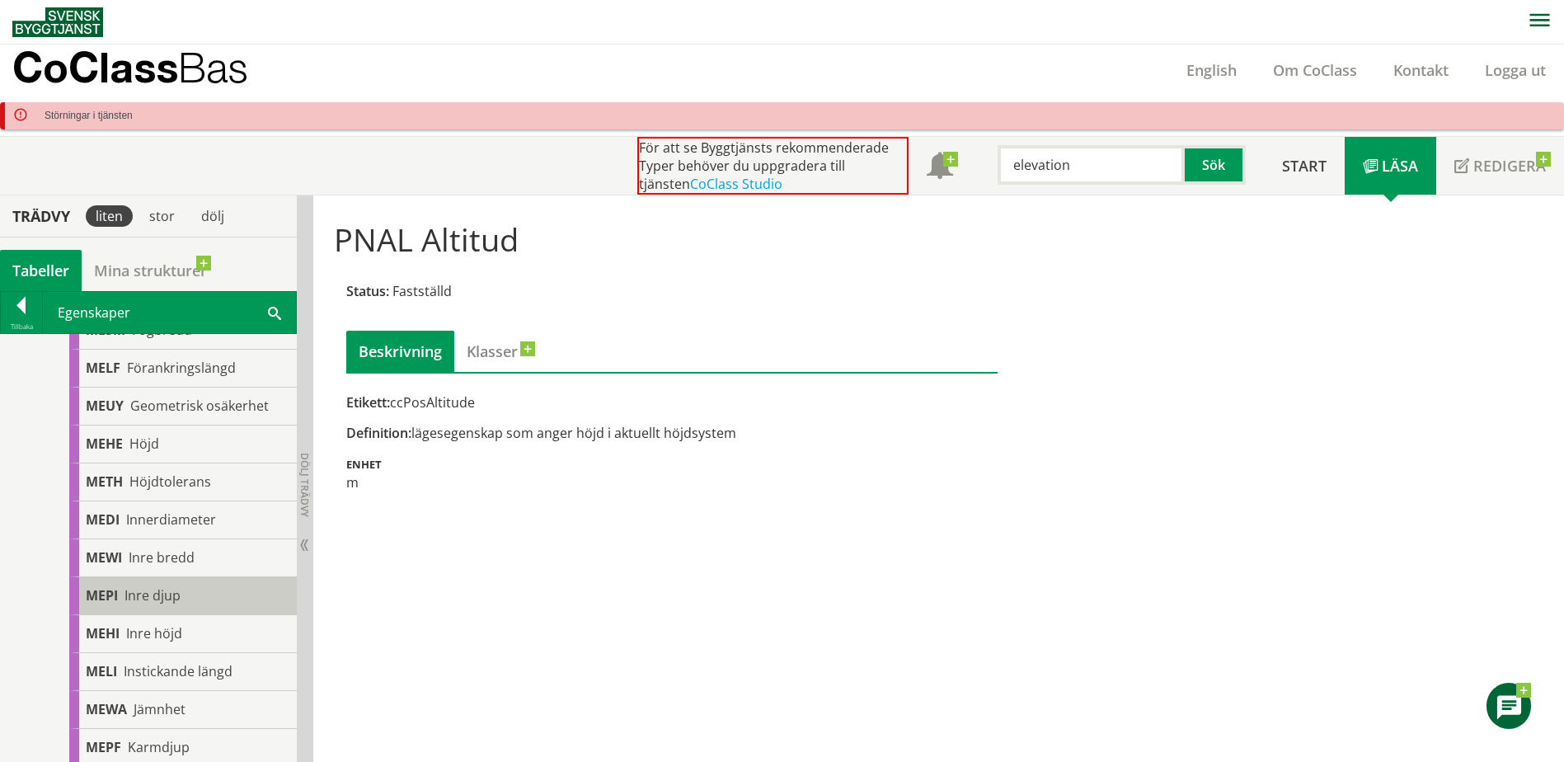
click at [175, 589] on span "Inre djup" at bounding box center [153, 595] width 56 height 18
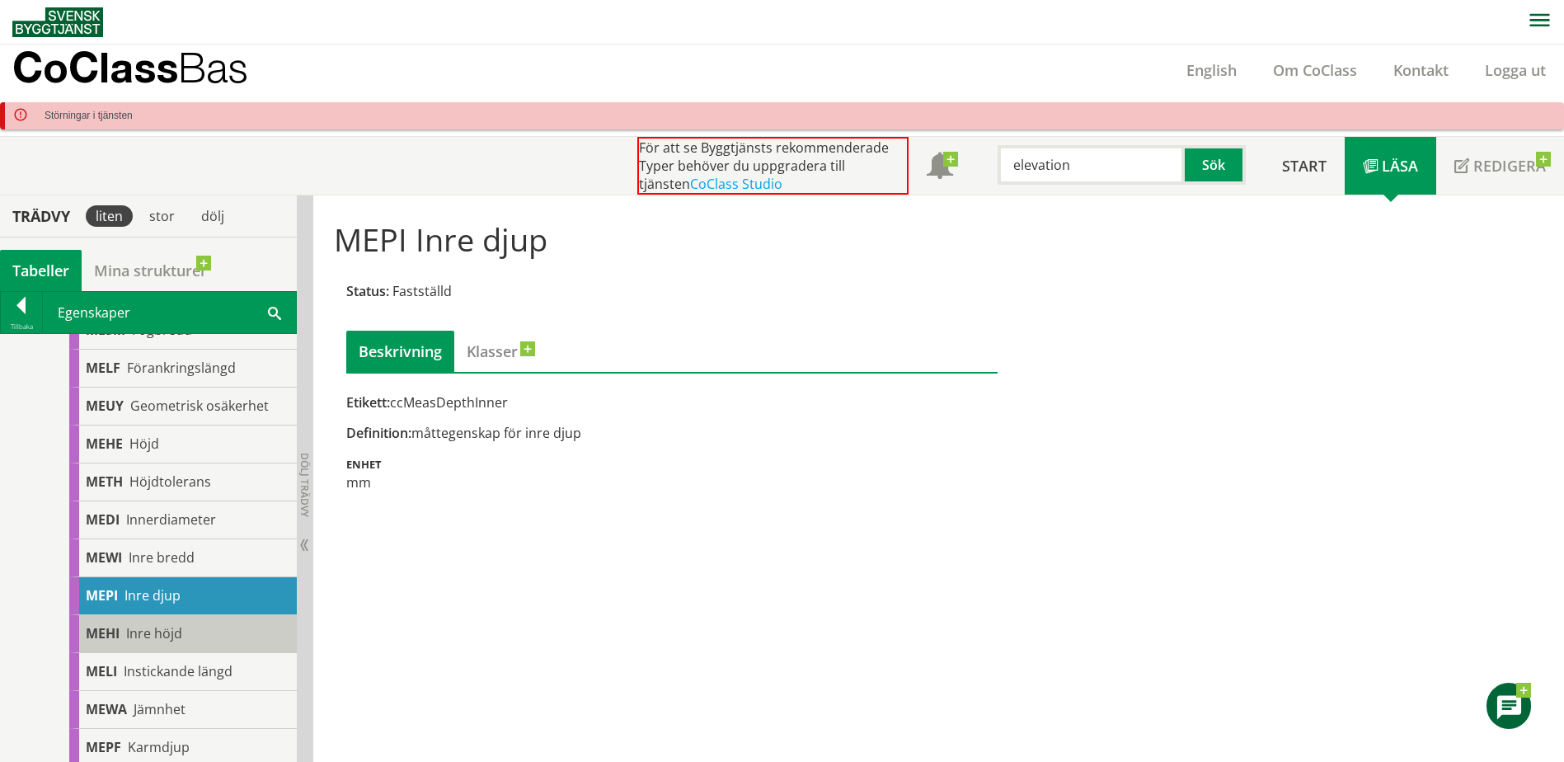
click at [190, 632] on div "MEHI Inre höjd" at bounding box center [183, 634] width 228 height 38
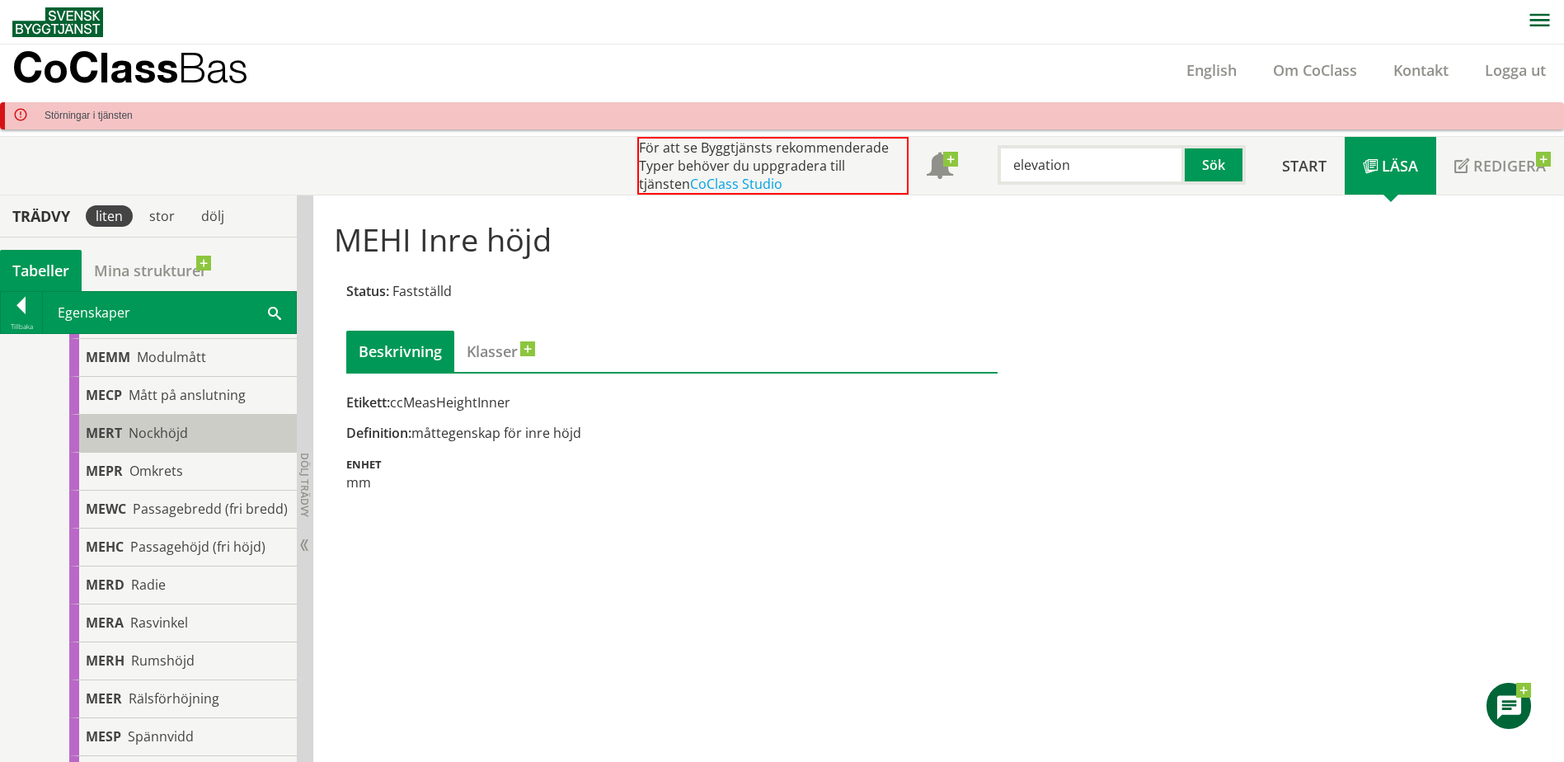
scroll to position [1328, 0]
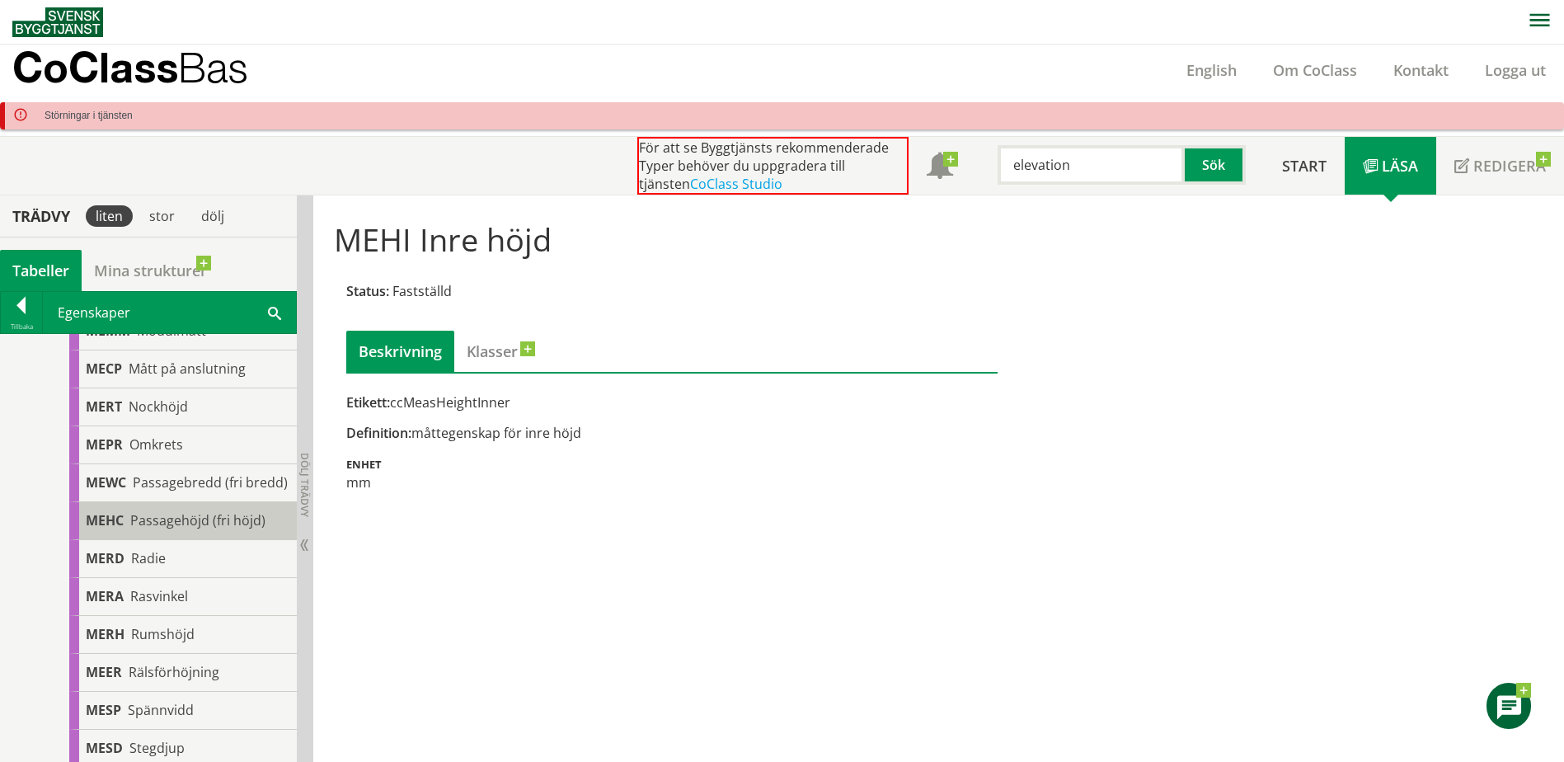
click at [195, 529] on span "Passagehöjd (fri höjd)" at bounding box center [197, 520] width 135 height 18
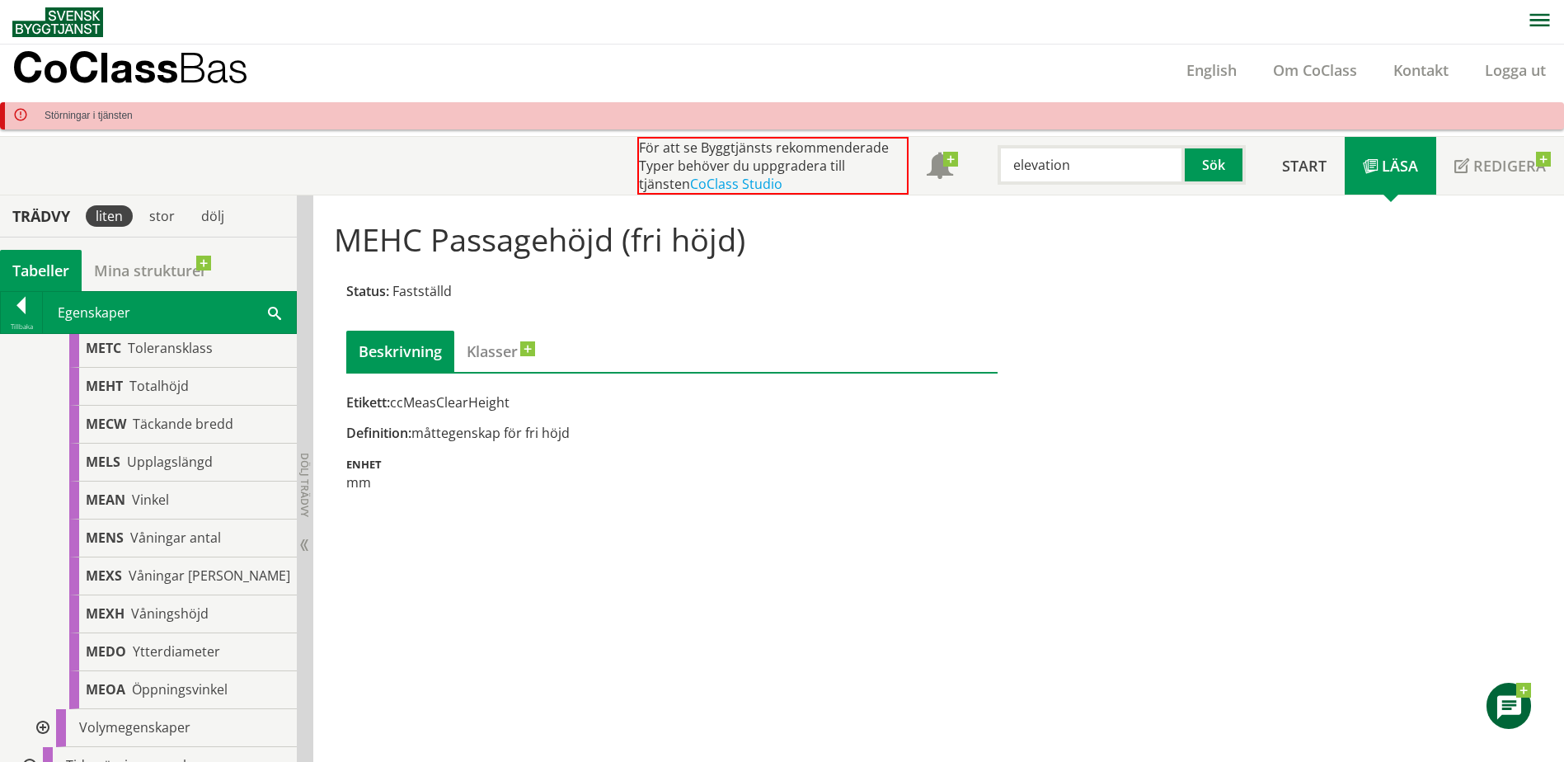
scroll to position [2070, 0]
